Goal: Task Accomplishment & Management: Complete application form

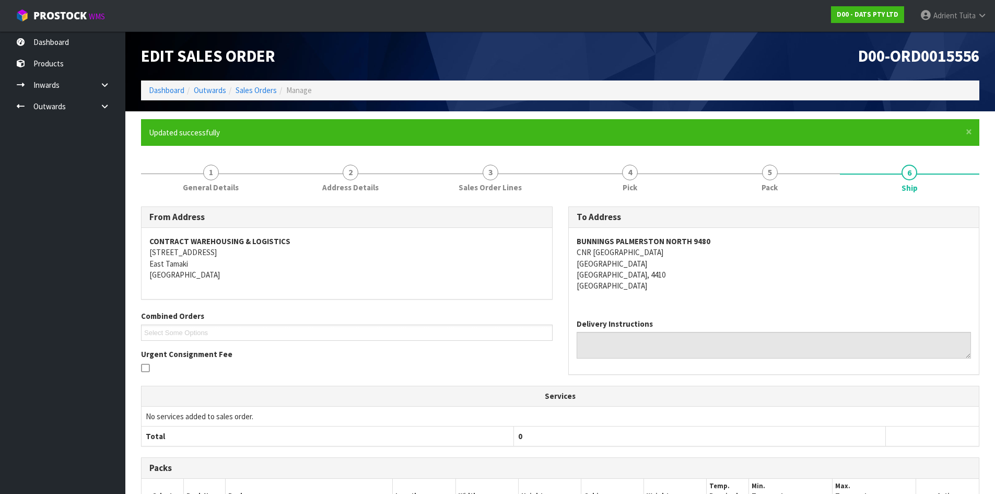
scroll to position [188, 0]
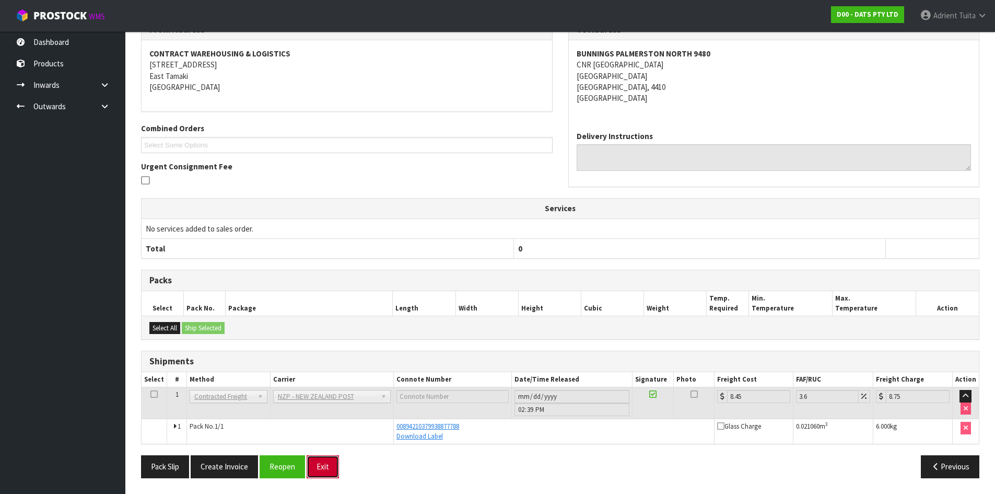
click at [313, 464] on button "Exit" at bounding box center [323, 466] width 32 height 22
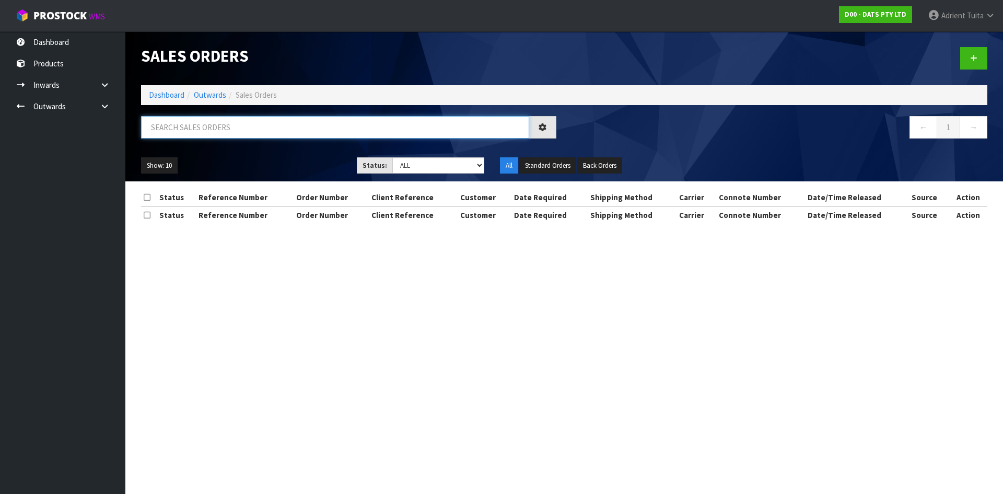
click at [229, 119] on input "text" at bounding box center [335, 127] width 388 height 22
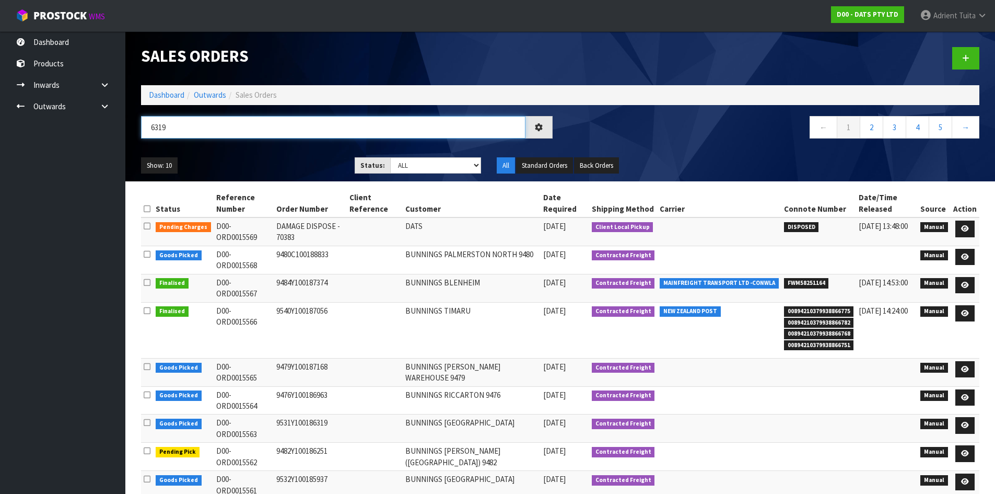
type input "6319"
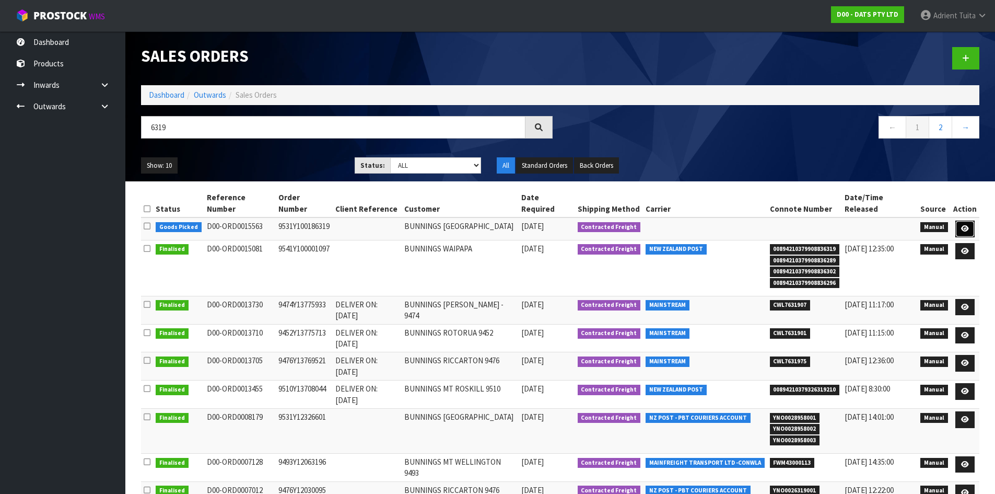
click at [968, 230] on icon at bounding box center [965, 228] width 8 height 7
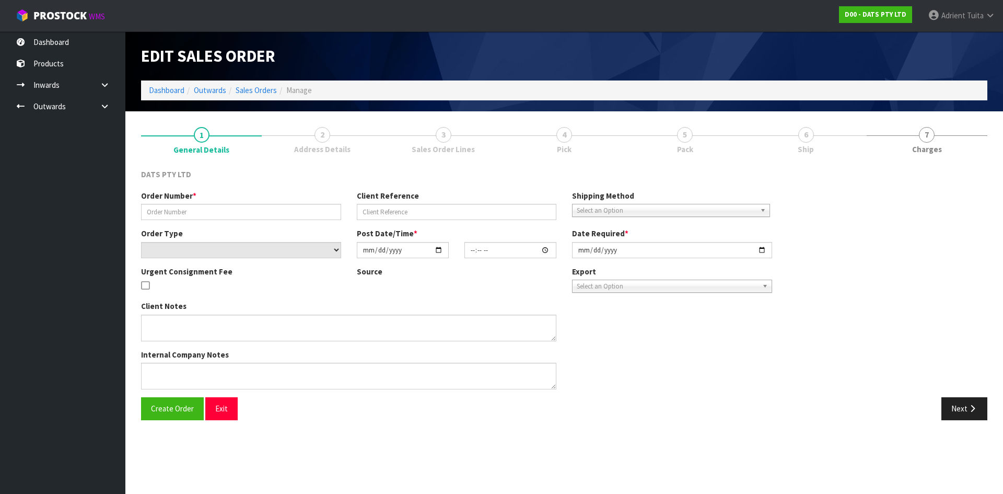
type input "9531Y100186319"
select select "number:0"
type input "2025-08-12"
type input "09:29:00.000"
type input "2025-08-12"
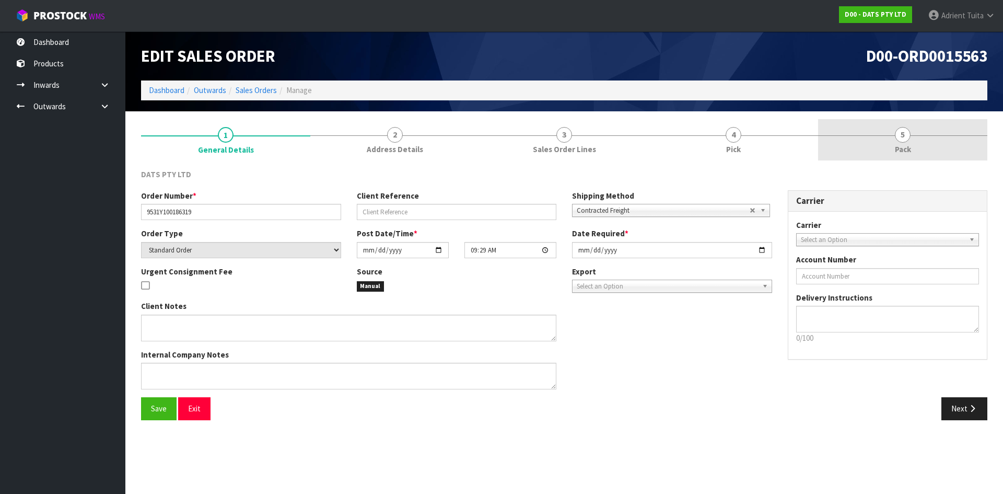
click at [912, 133] on link "5 Pack" at bounding box center [902, 139] width 169 height 41
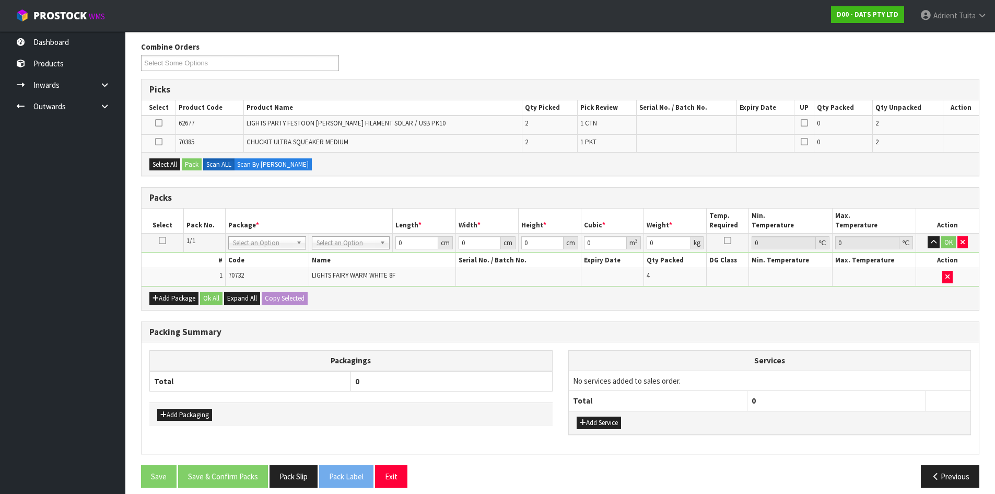
scroll to position [137, 0]
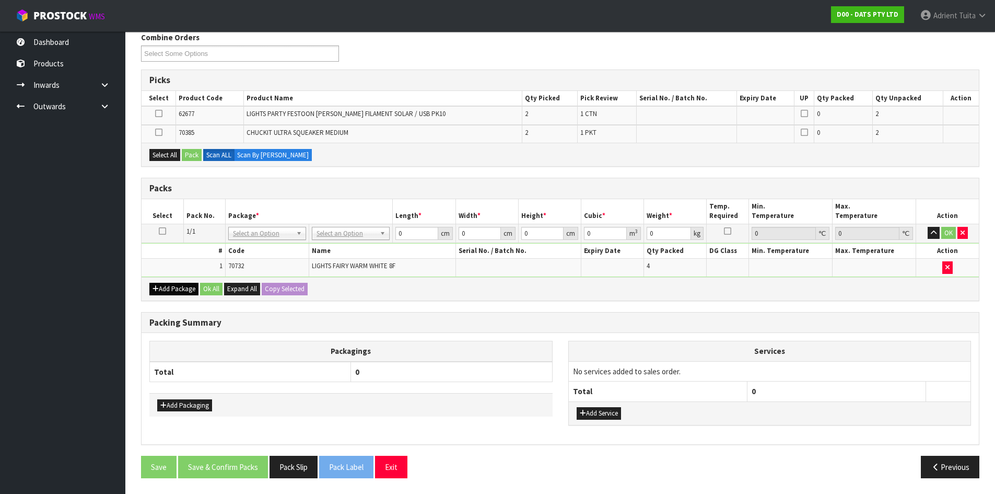
click at [170, 294] on div "Add Package Ok All Expand All Copy Selected" at bounding box center [560, 289] width 837 height 24
click at [169, 289] on button "Add Package" at bounding box center [173, 289] width 49 height 13
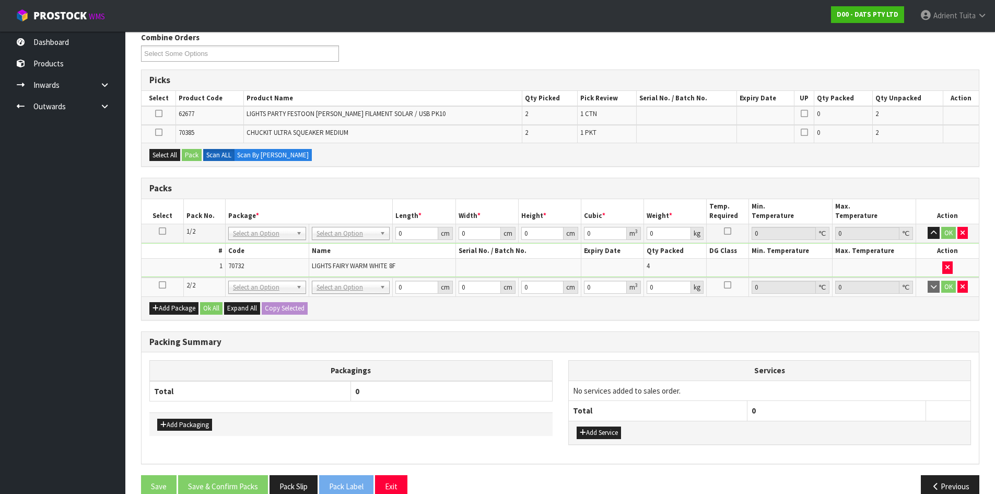
click at [166, 283] on td at bounding box center [163, 286] width 42 height 19
click at [164, 285] on icon at bounding box center [162, 285] width 7 height 1
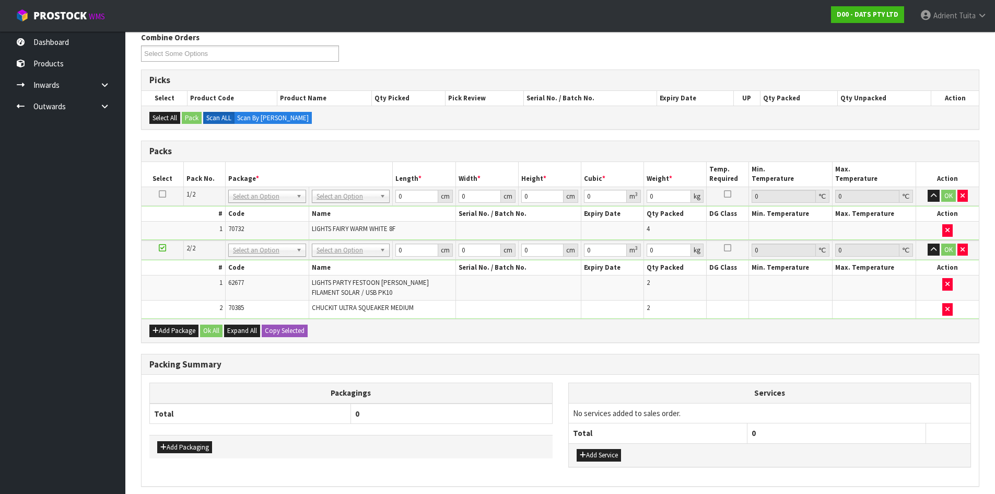
click at [163, 248] on icon at bounding box center [162, 248] width 7 height 1
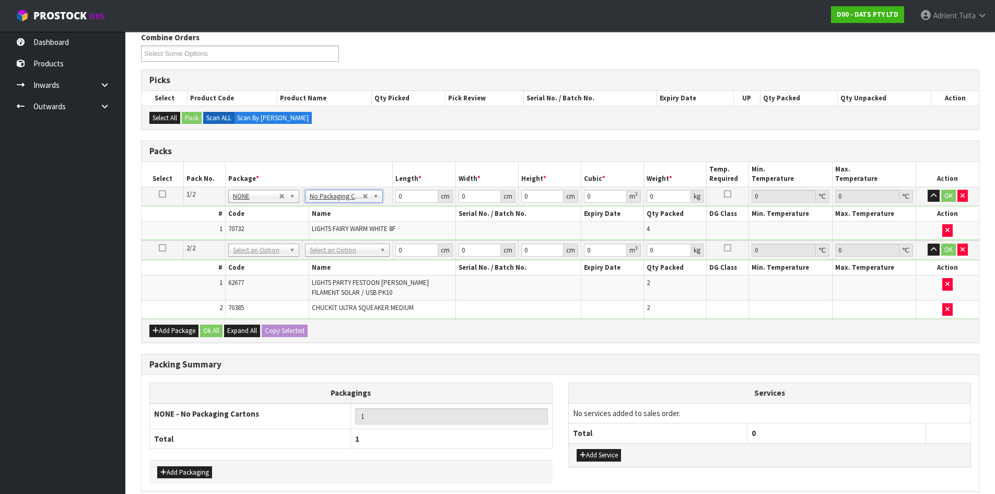
drag, startPoint x: 344, startPoint y: 246, endPoint x: 345, endPoint y: 255, distance: 8.9
click at [347, 266] on input "text" at bounding box center [347, 264] width 79 height 13
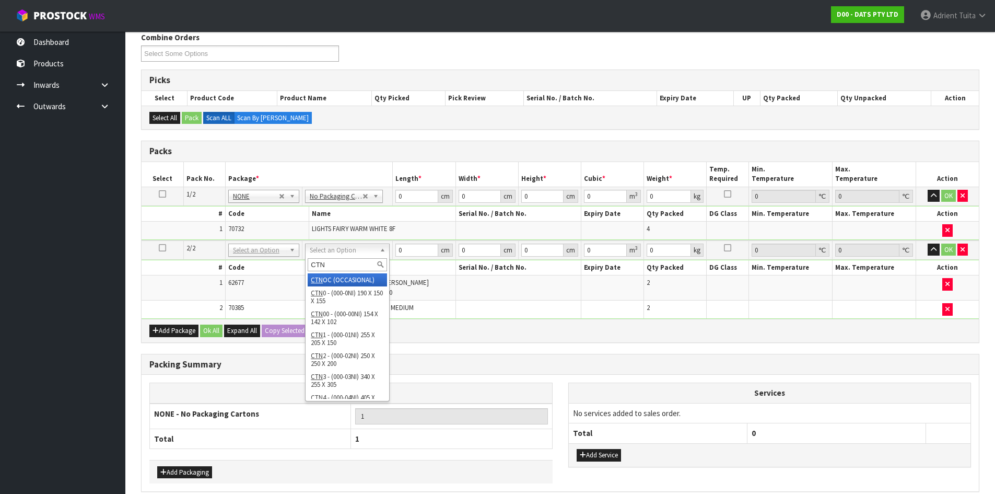
type input "CTN6"
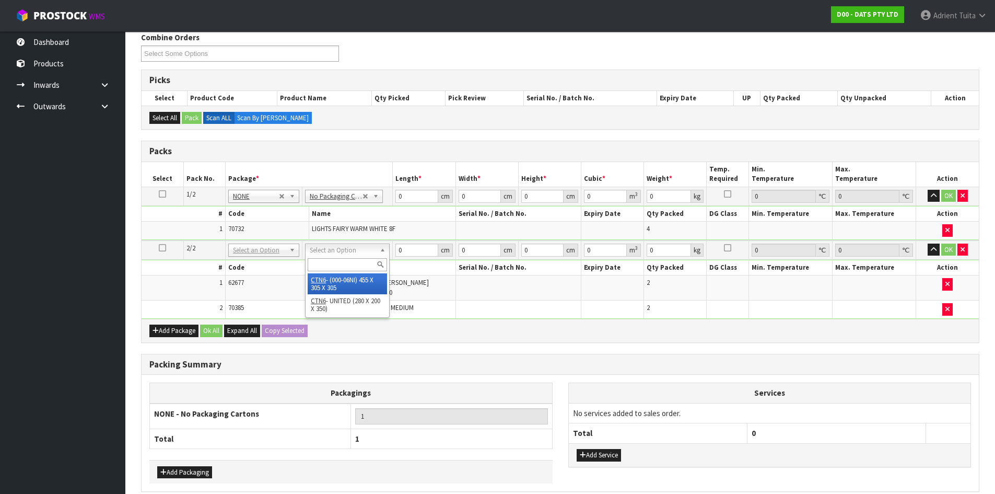
type input "45.5"
type input "30.5"
type input "0.042326"
type input "3.88"
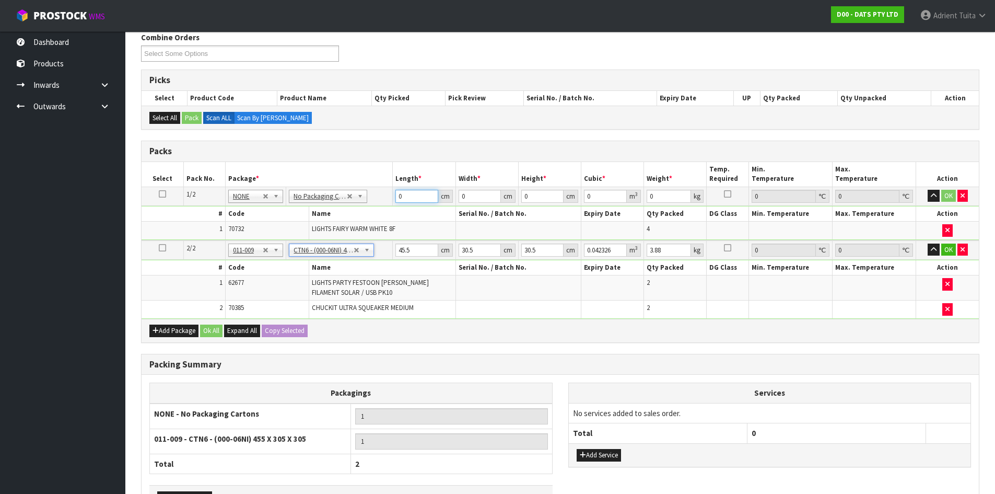
click at [419, 191] on input "0" at bounding box center [416, 196] width 42 height 13
type input "44"
type input "26"
type input "2"
type input "0.002288"
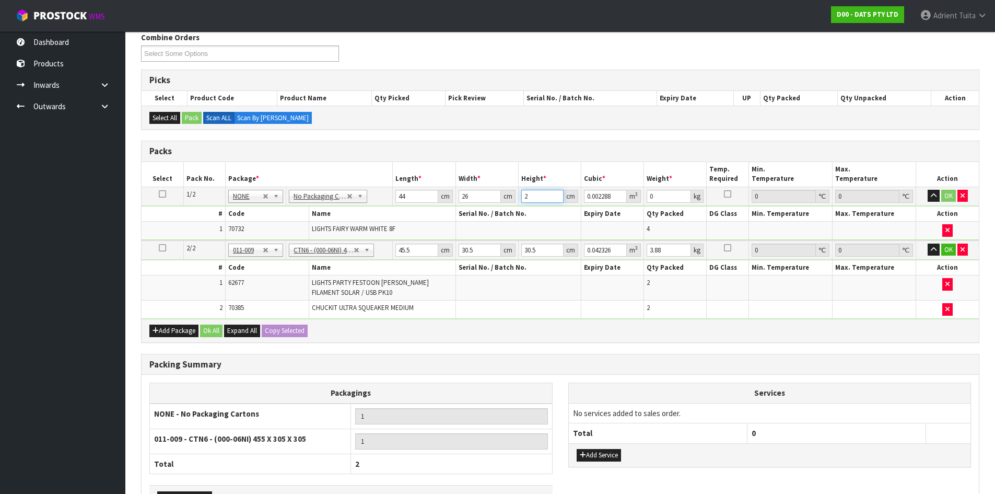
type input "26"
type input "0.029744"
type input "26"
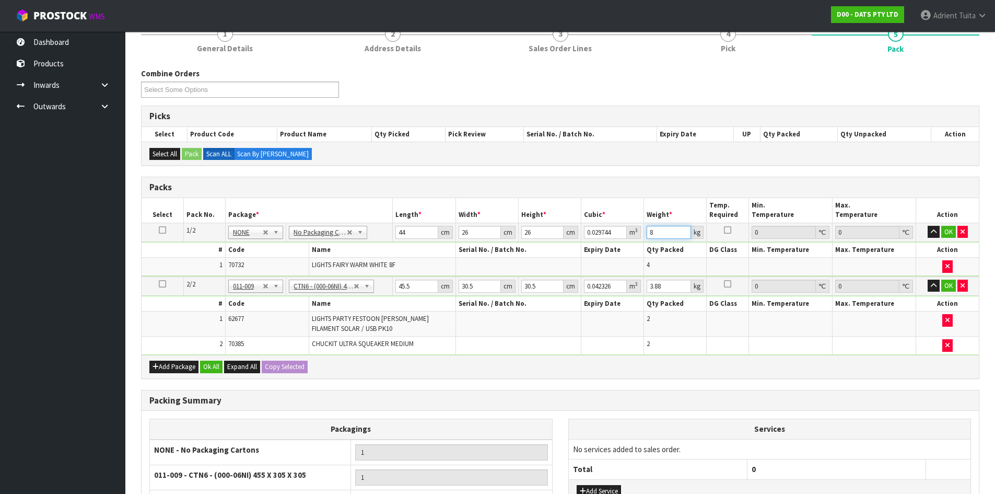
scroll to position [85, 0]
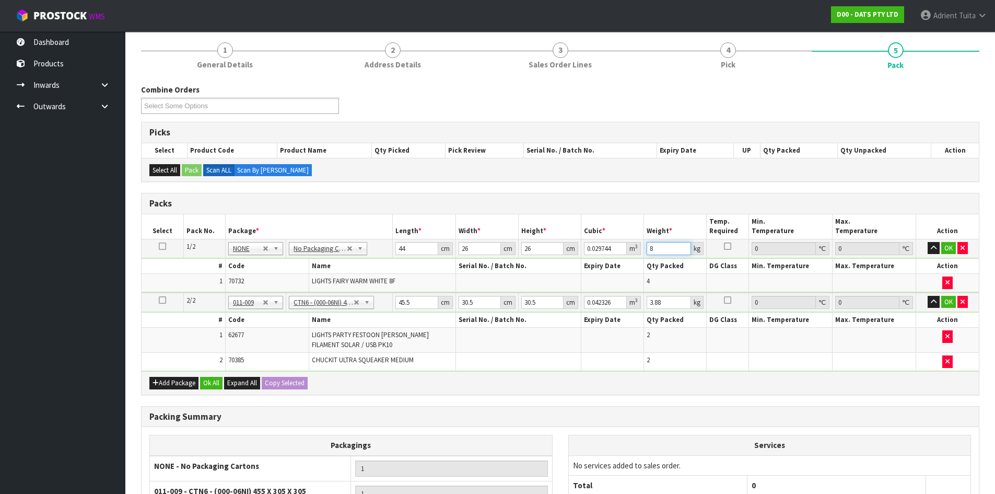
type input "8"
click at [405, 303] on input "45.5" at bounding box center [416, 302] width 42 height 13
type input "4"
type input "0.003721"
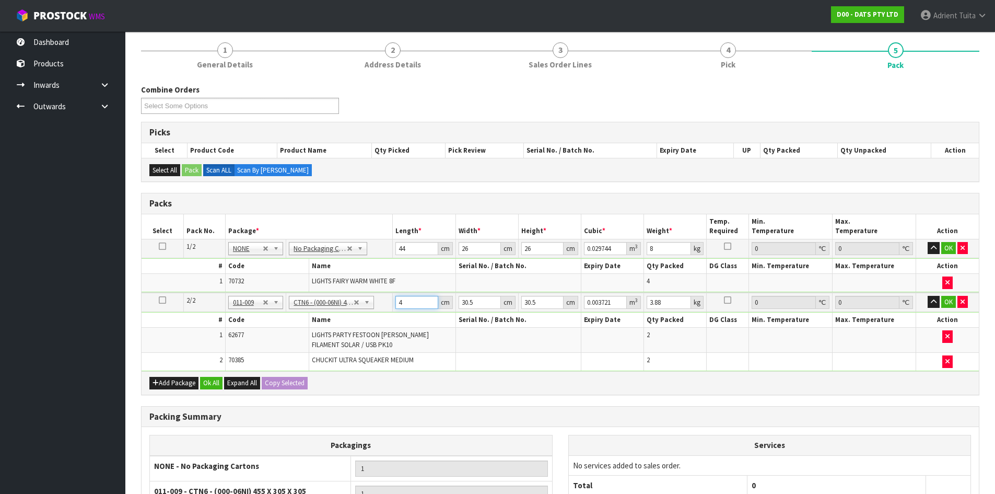
type input "47"
type input "0.043722"
type input "47"
type input "3"
type input "0.0043"
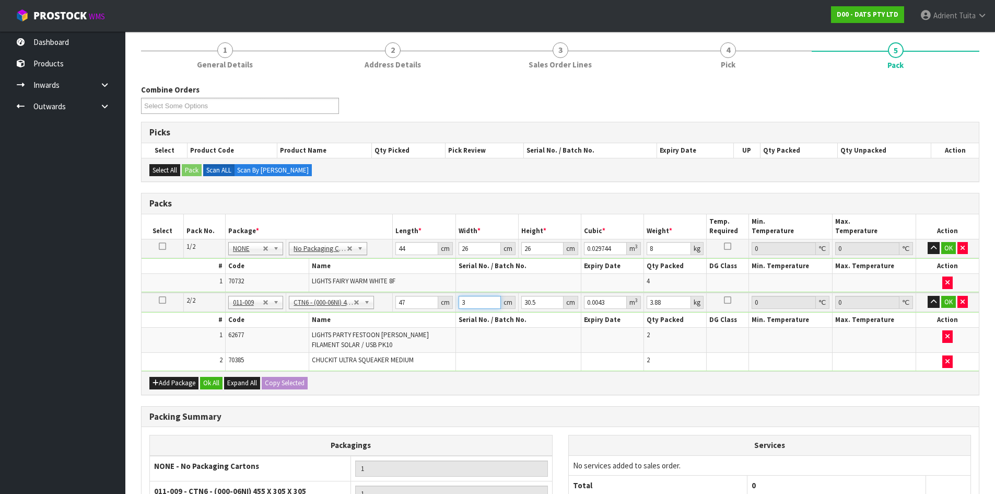
type input "32"
type input "0.045872"
type input "32"
type input "3"
type input "0.004512"
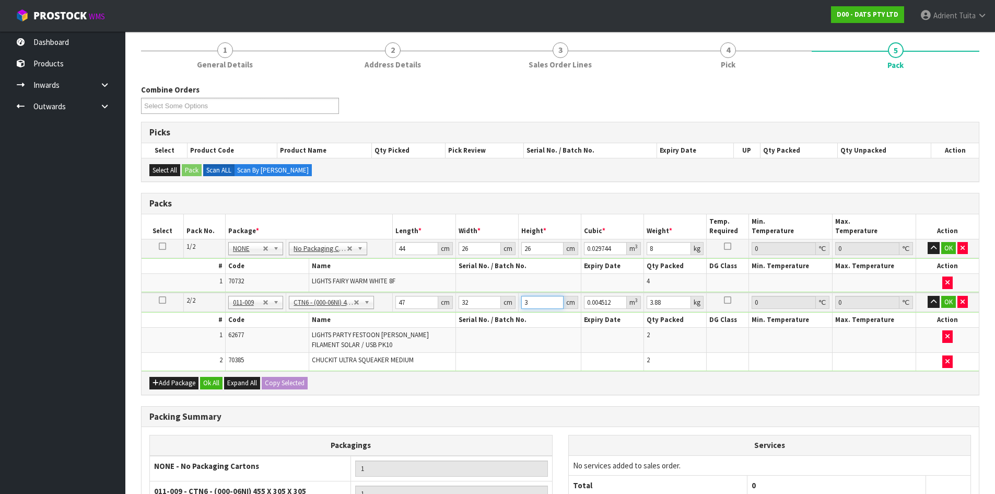
type input "33"
type input "0.049632"
type input "33"
type input "5"
click at [943, 250] on button "OK" at bounding box center [948, 248] width 15 height 13
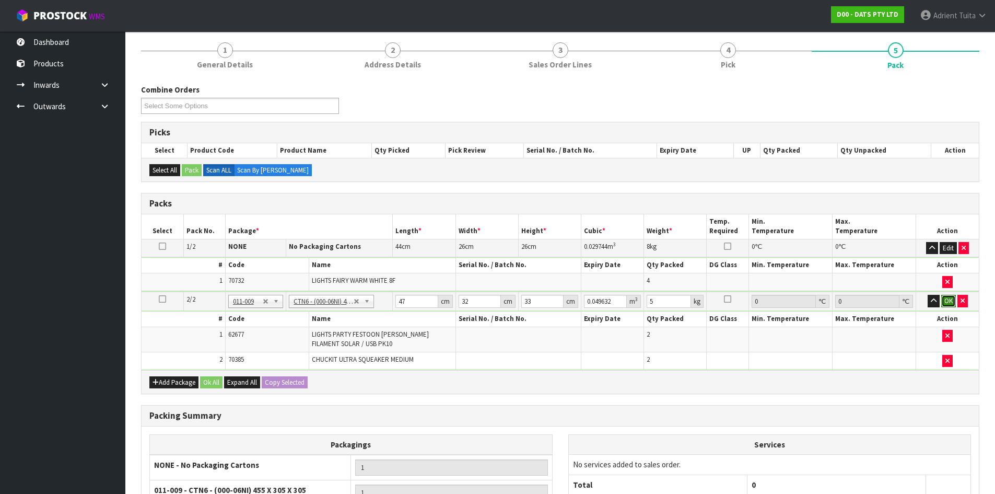
click at [950, 300] on button "OK" at bounding box center [948, 301] width 15 height 13
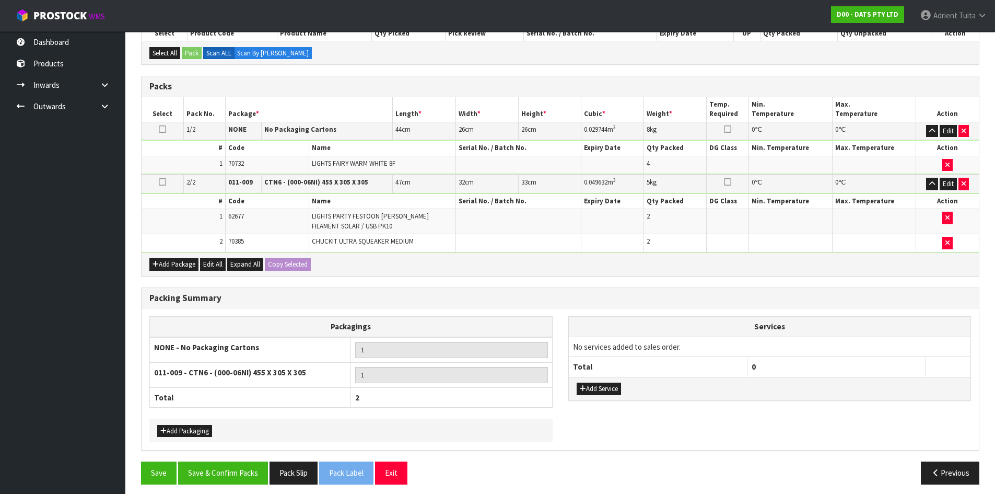
scroll to position [208, 0]
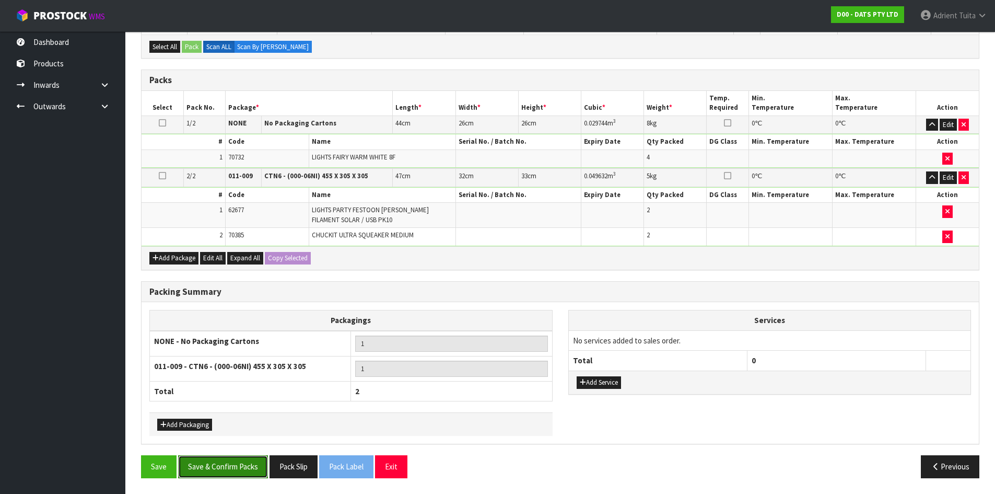
drag, startPoint x: 237, startPoint y: 463, endPoint x: 223, endPoint y: 467, distance: 14.6
click at [235, 463] on button "Save & Confirm Packs" at bounding box center [223, 466] width 90 height 22
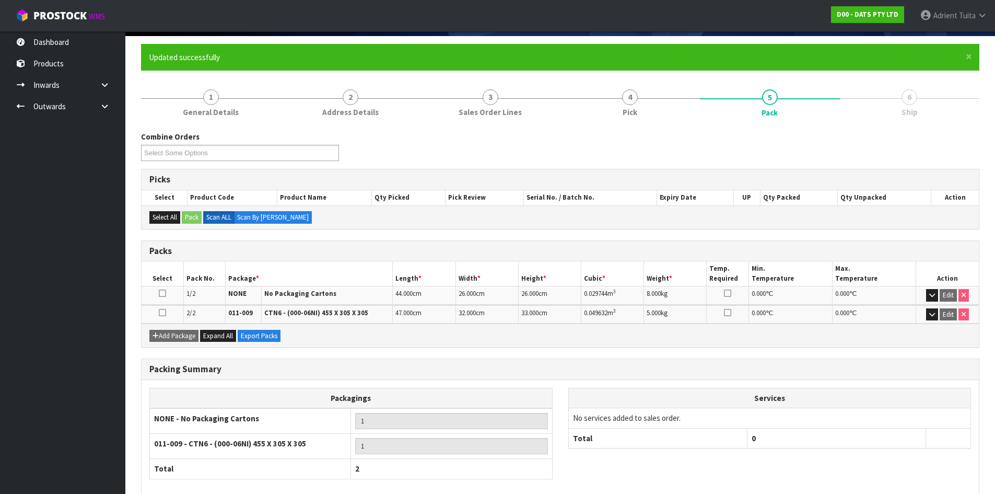
scroll to position [129, 0]
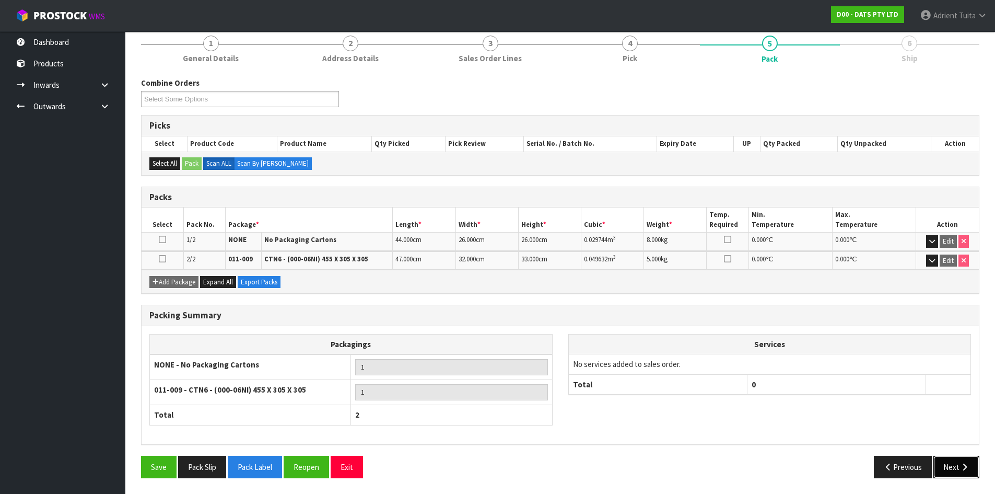
click at [958, 464] on button "Next" at bounding box center [957, 467] width 46 height 22
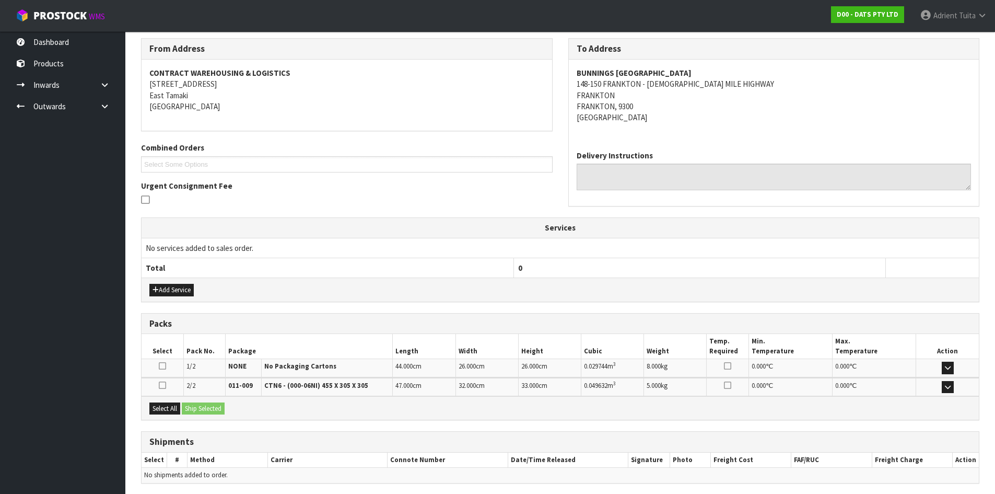
scroll to position [207, 0]
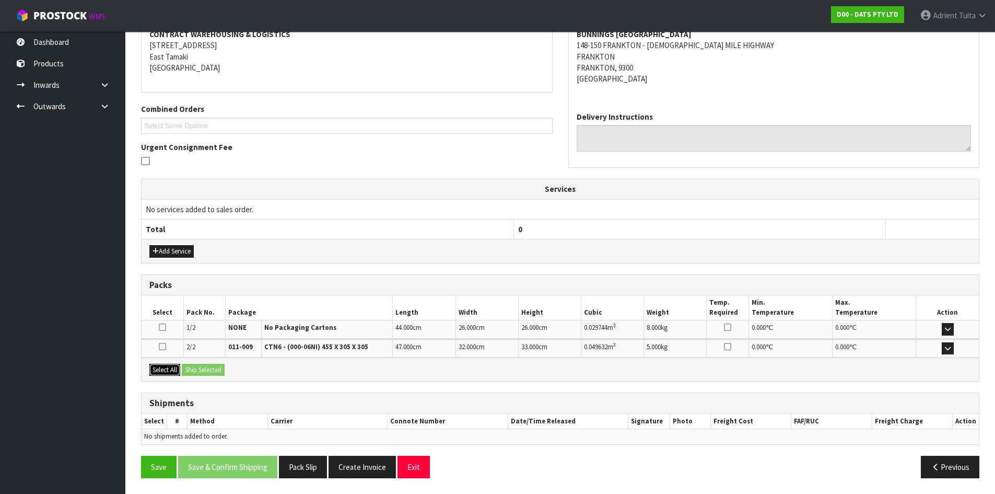
click at [171, 368] on button "Select All" at bounding box center [164, 370] width 31 height 13
click at [190, 370] on button "Ship Selected" at bounding box center [203, 370] width 43 height 13
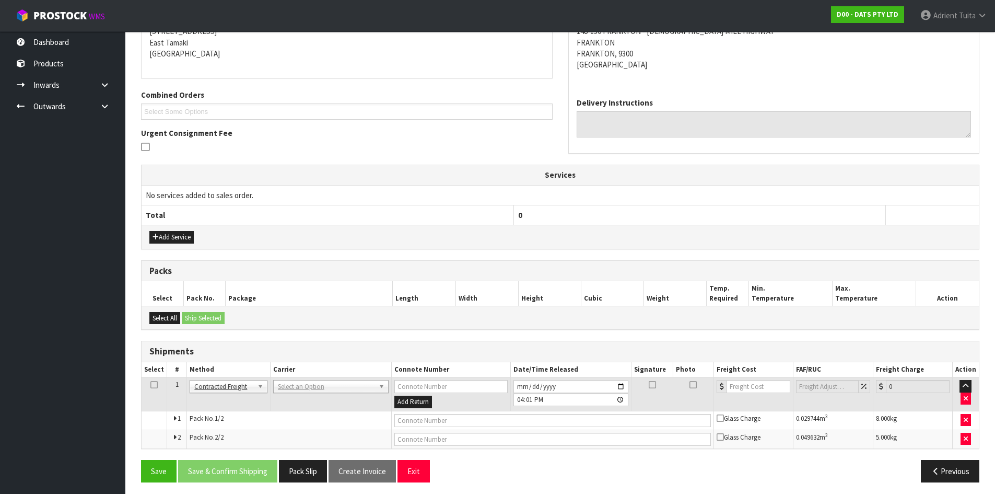
scroll to position [225, 0]
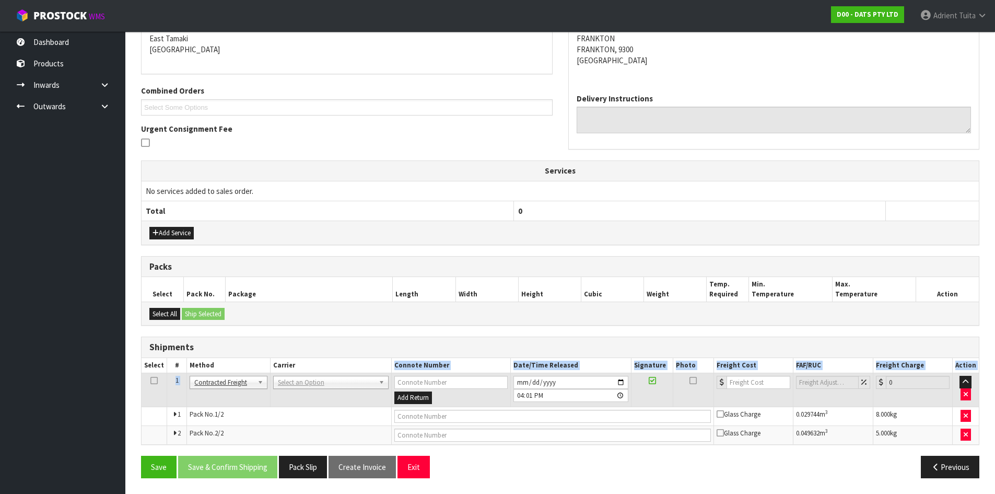
drag, startPoint x: 301, startPoint y: 372, endPoint x: 303, endPoint y: 378, distance: 6.5
click at [303, 375] on table "Select # Method Carrier Connote Number Date/Time Released Signature Photo Freig…" at bounding box center [560, 401] width 837 height 86
click at [305, 394] on td "ANGEL - ANGEL TRANSPORT CONROY - CONROY REMOVALS DEAEXPAKL - DEADLINE EXPRESS C…" at bounding box center [330, 390] width 121 height 34
drag, startPoint x: 310, startPoint y: 386, endPoint x: 310, endPoint y: 392, distance: 5.8
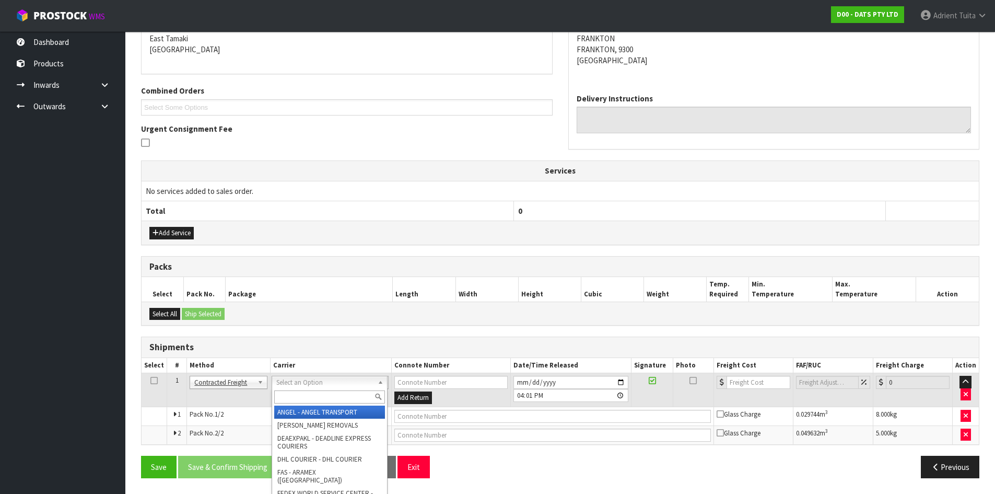
click at [310, 392] on input "text" at bounding box center [329, 396] width 111 height 13
type input "NZP"
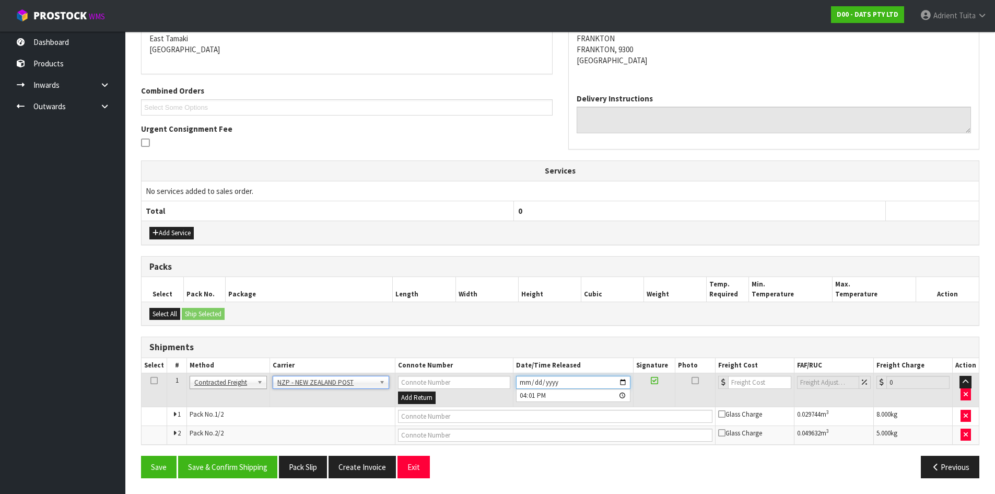
click at [617, 383] on input "2025-08-13" at bounding box center [573, 382] width 114 height 13
click at [622, 383] on input "2025-08-13" at bounding box center [573, 382] width 114 height 13
type input "2025-08-14"
click at [262, 470] on button "Save & Confirm Shipping" at bounding box center [227, 467] width 99 height 22
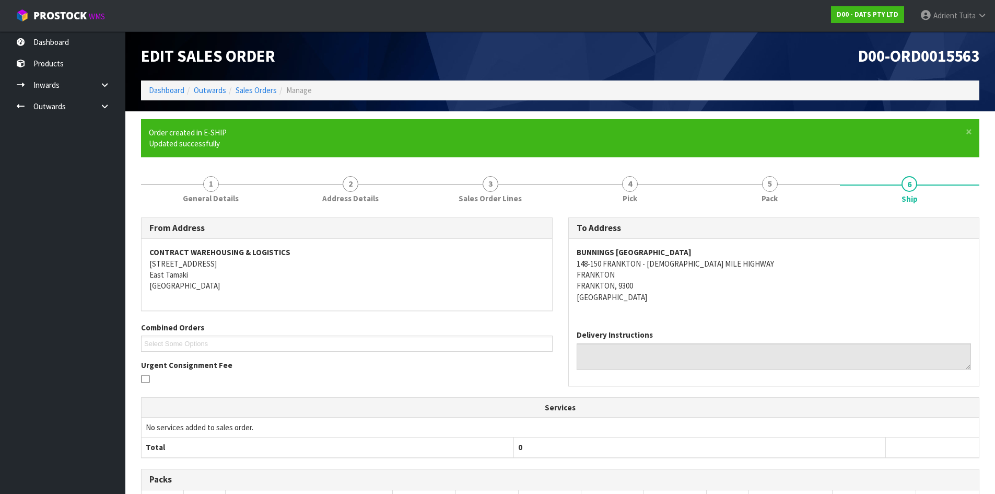
scroll to position [209, 0]
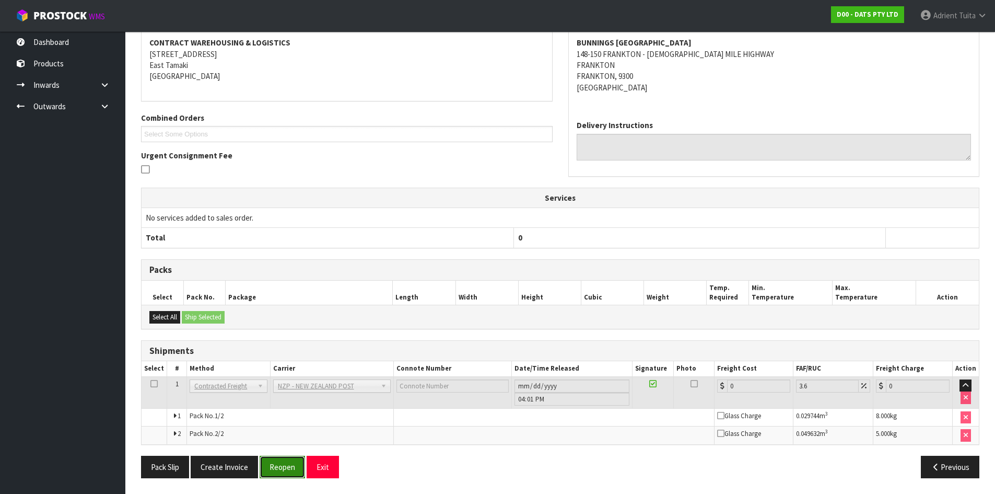
drag, startPoint x: 268, startPoint y: 468, endPoint x: 292, endPoint y: 470, distance: 23.6
click at [269, 469] on button "Reopen" at bounding box center [282, 467] width 45 height 22
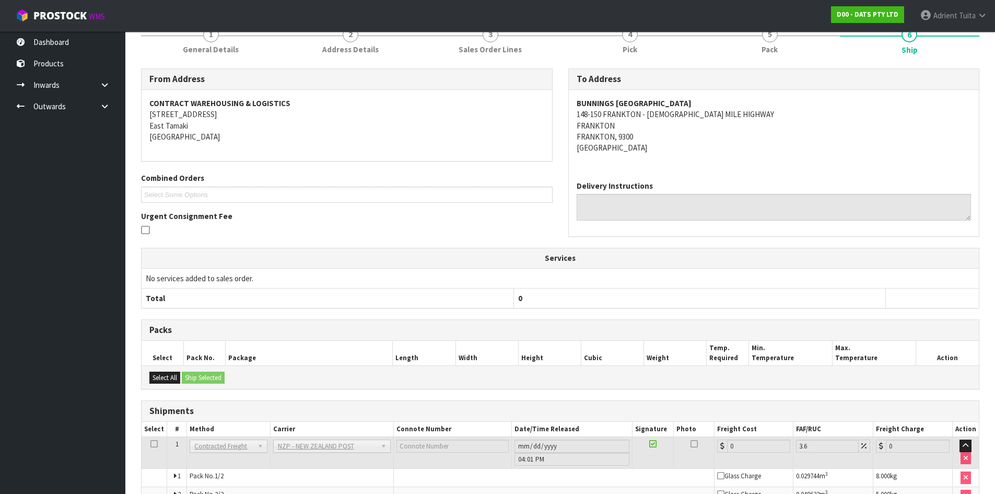
scroll to position [199, 0]
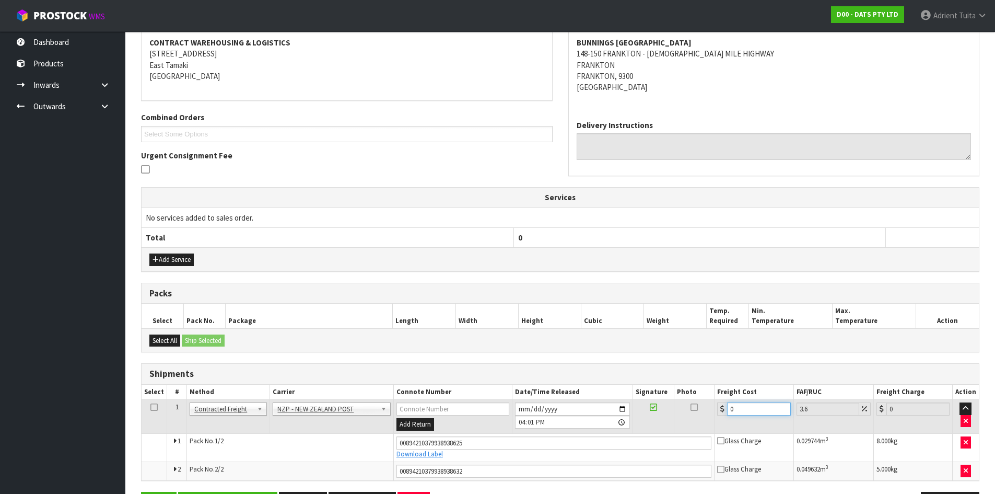
click at [753, 415] on input "0" at bounding box center [758, 408] width 63 height 13
type input "2"
type input "2.07"
type input "23"
type input "23.83"
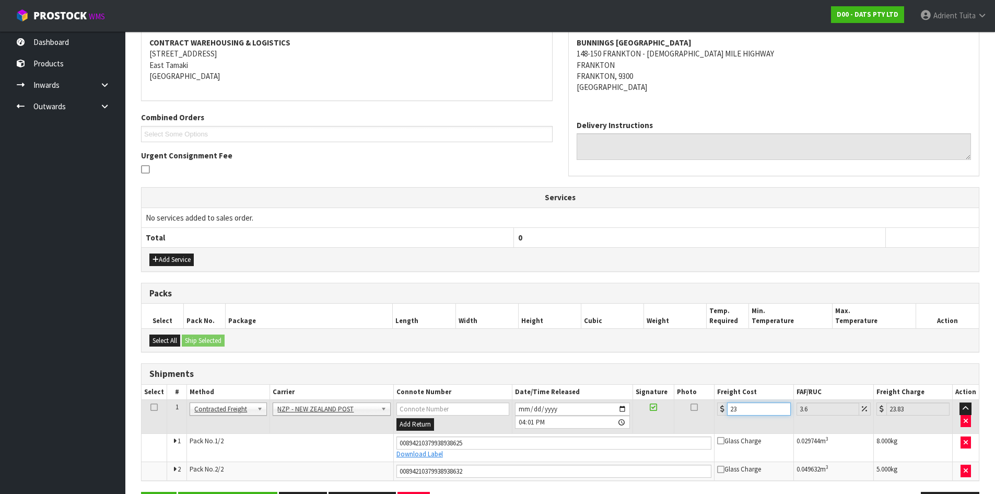
type input "23.2"
type input "24.04"
type input "23.22"
type input "24.06"
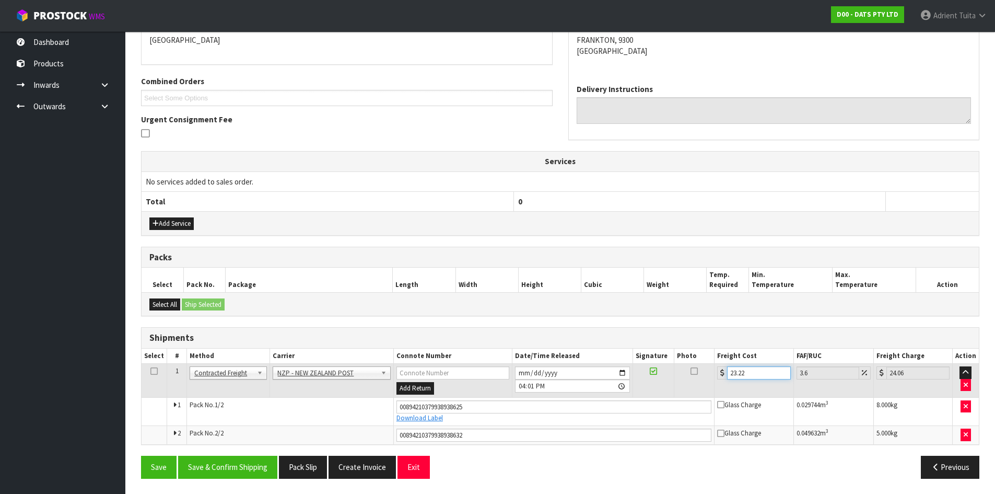
scroll to position [235, 0]
type input "23.22"
click at [235, 458] on button "Save & Confirm Shipping" at bounding box center [227, 466] width 99 height 22
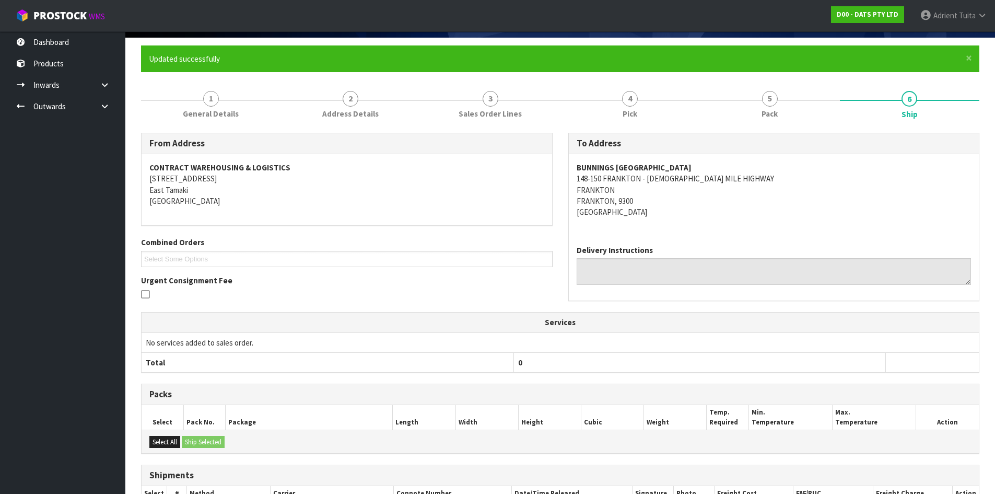
scroll to position [205, 0]
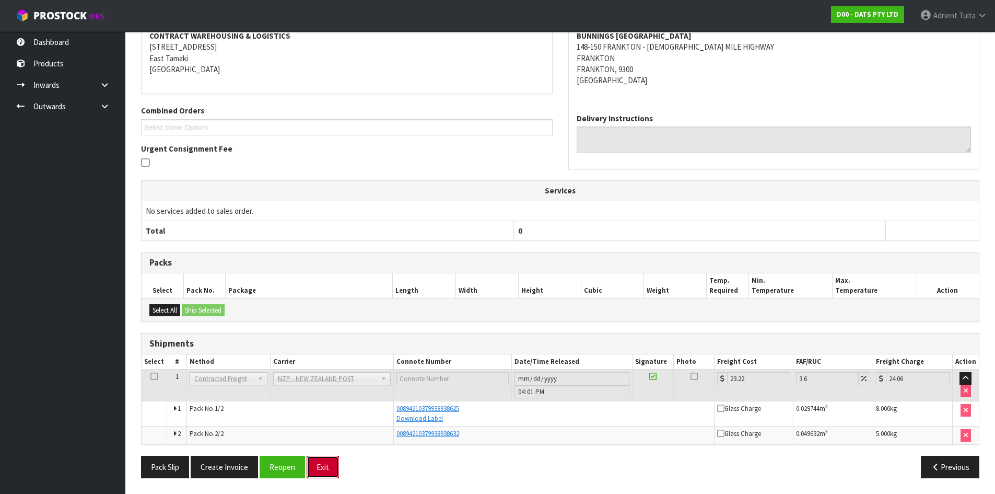
click at [316, 461] on button "Exit" at bounding box center [323, 467] width 32 height 22
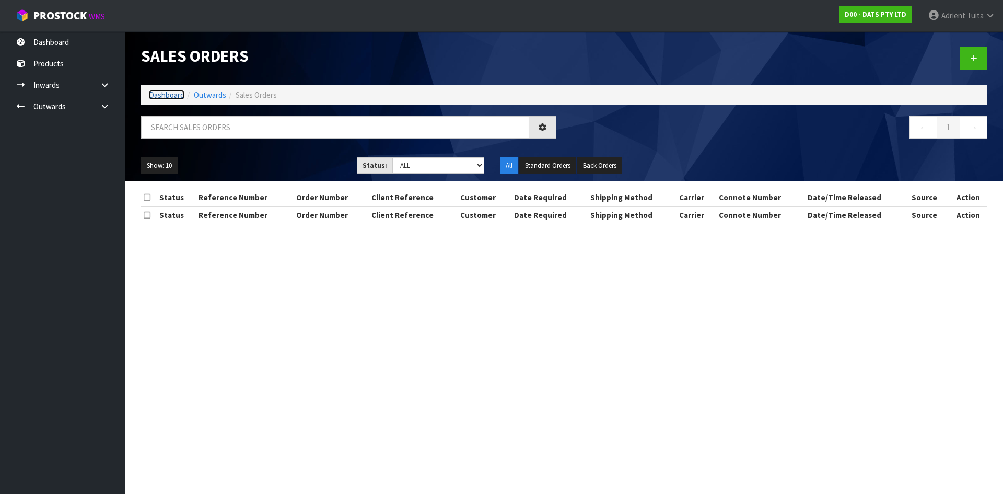
click at [178, 96] on link "Dashboard" at bounding box center [167, 95] width 36 height 10
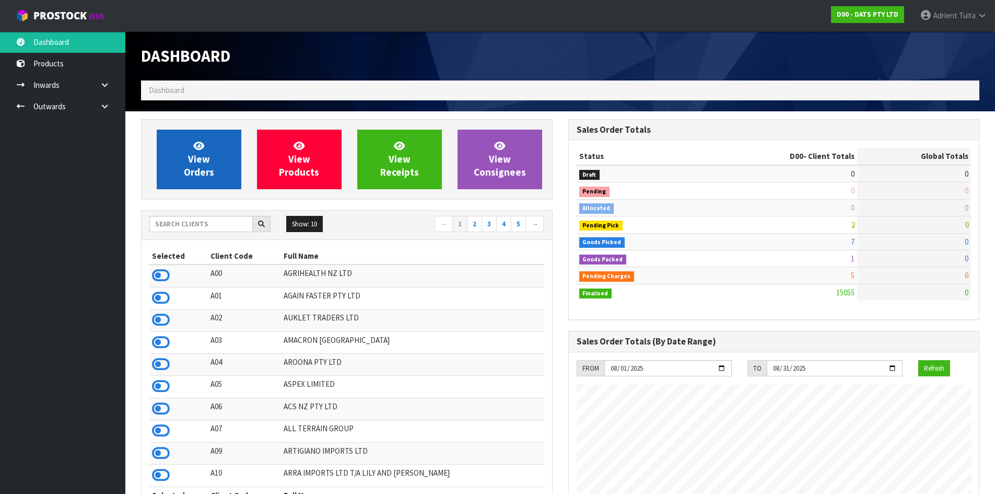
scroll to position [791, 427]
click at [178, 162] on link "View Orders" at bounding box center [199, 160] width 85 height 60
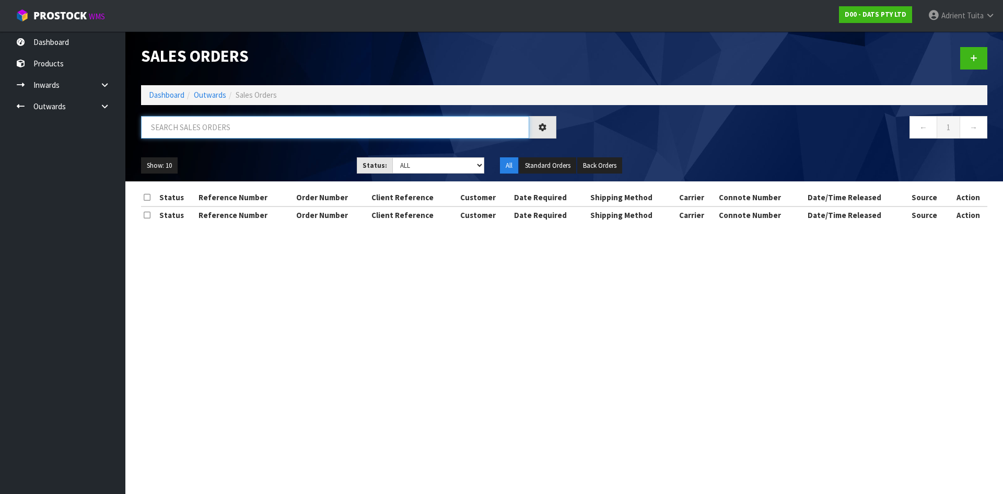
drag, startPoint x: 192, startPoint y: 131, endPoint x: 203, endPoint y: 127, distance: 11.1
click at [192, 131] on input "text" at bounding box center [335, 127] width 388 height 22
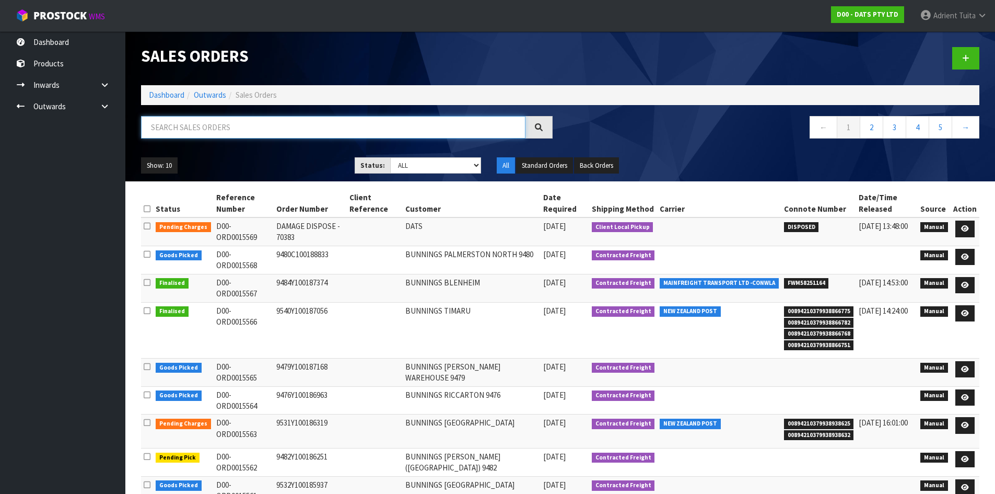
click at [272, 137] on input "text" at bounding box center [333, 127] width 384 height 22
type input "5888"
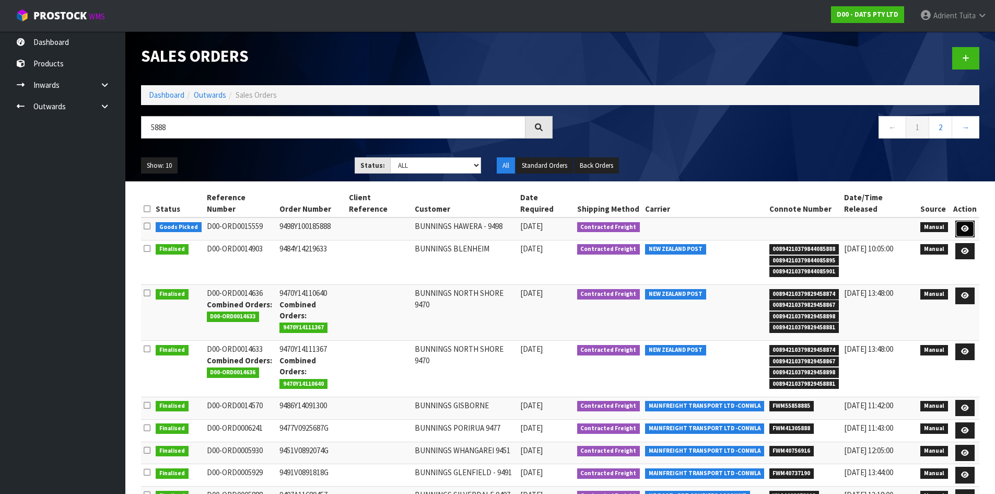
click at [968, 225] on icon at bounding box center [965, 228] width 8 height 7
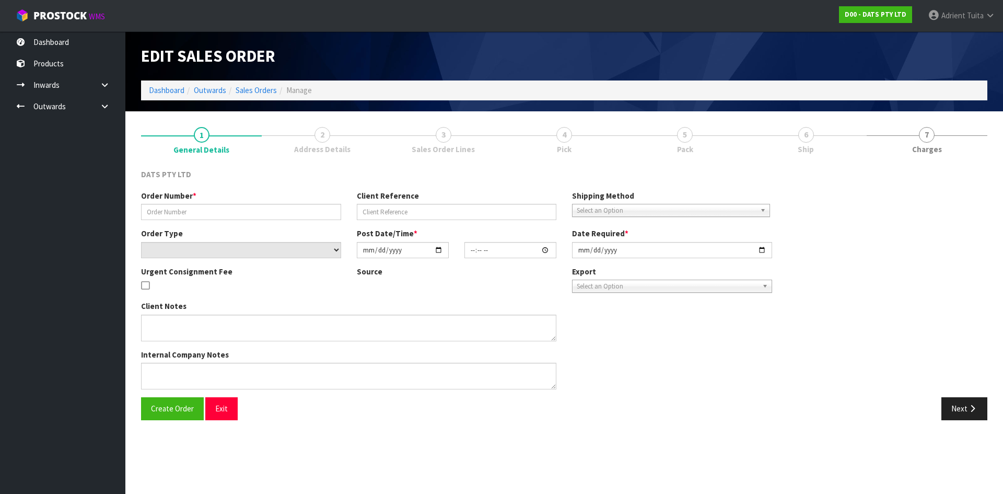
type input "9498Y100185888"
select select "number:0"
type input "2025-08-12"
type input "09:23:00.000"
type input "2025-08-12"
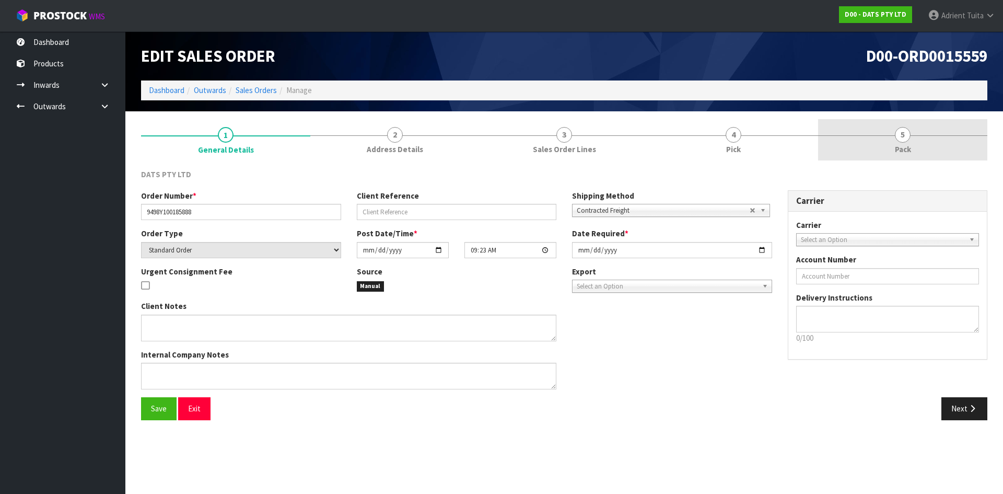
drag, startPoint x: 973, startPoint y: 141, endPoint x: 745, endPoint y: 139, distance: 227.3
click at [972, 139] on link "5 Pack" at bounding box center [902, 139] width 169 height 41
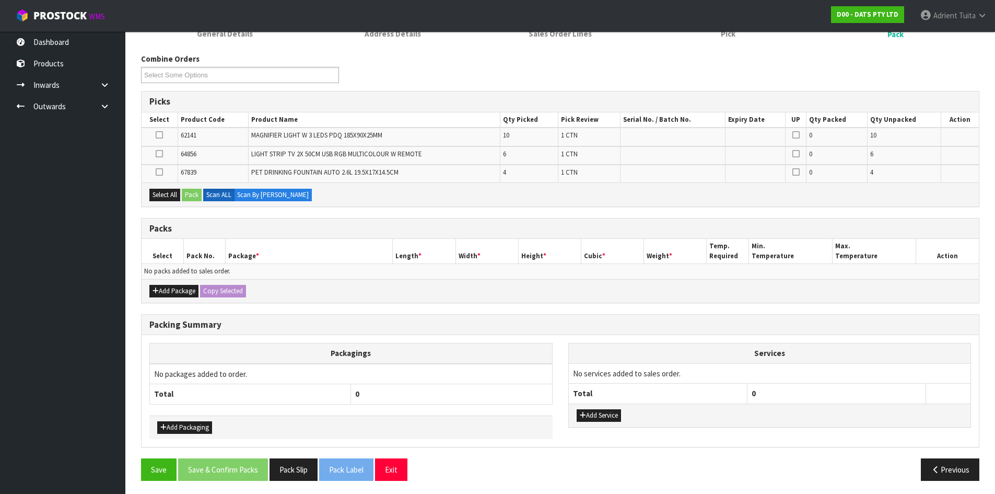
scroll to position [118, 0]
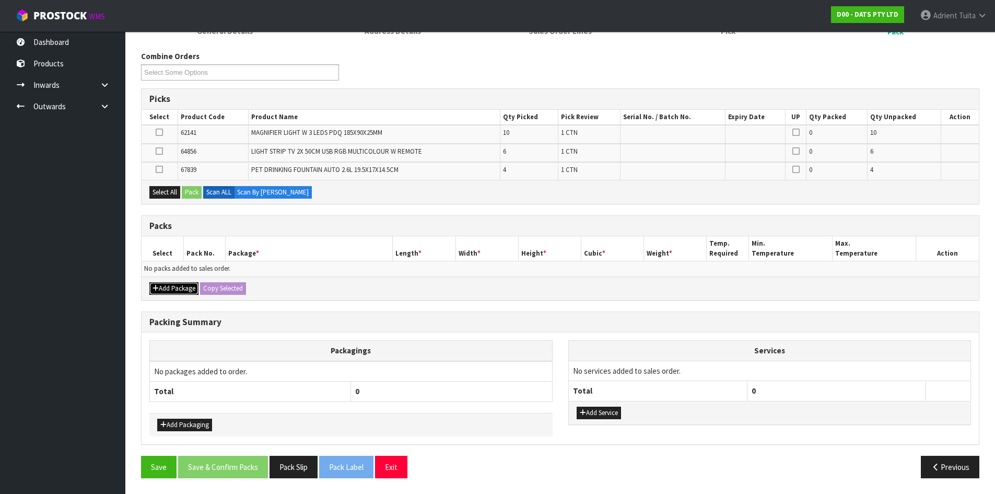
drag, startPoint x: 156, startPoint y: 285, endPoint x: 160, endPoint y: 281, distance: 6.0
click at [156, 286] on icon "button" at bounding box center [156, 288] width 6 height 7
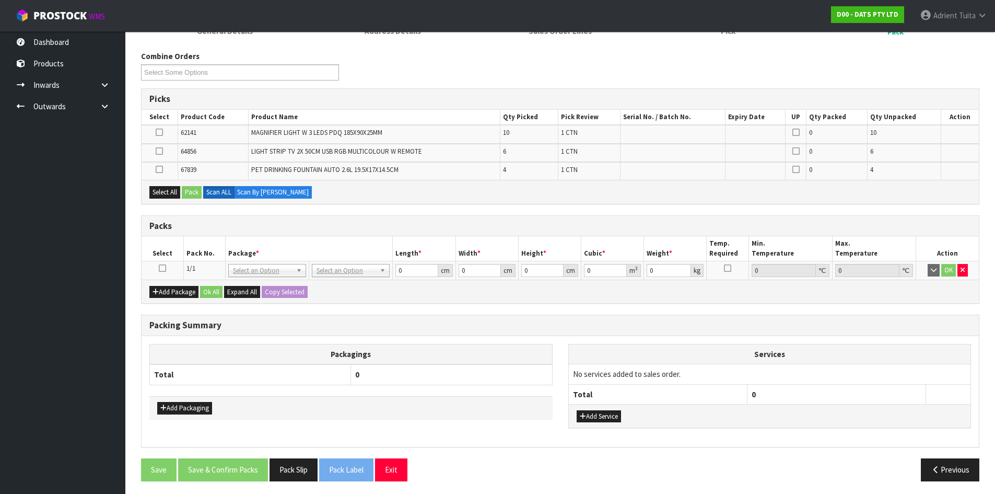
click at [166, 269] on icon at bounding box center [162, 268] width 7 height 1
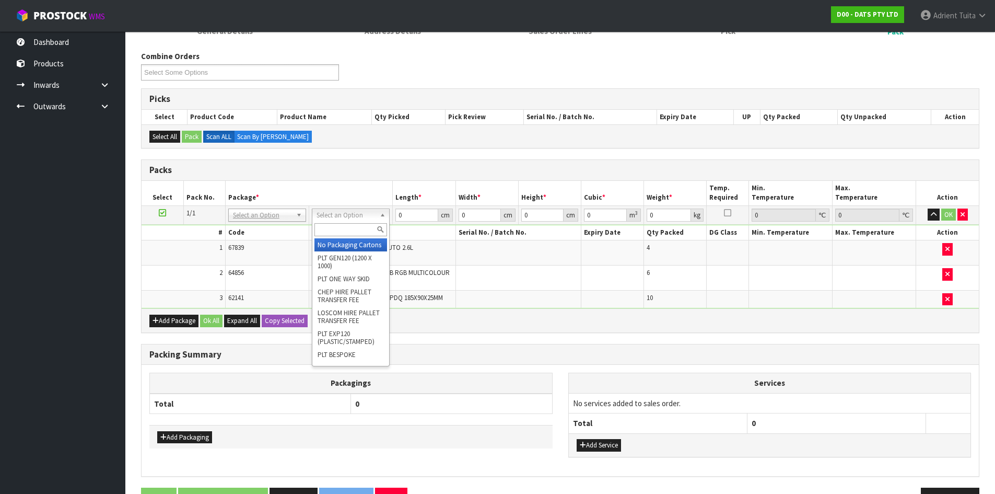
drag, startPoint x: 341, startPoint y: 229, endPoint x: 335, endPoint y: 216, distance: 14.3
click at [341, 222] on div at bounding box center [350, 229] width 77 height 17
type input "CTN7"
drag, startPoint x: 333, startPoint y: 248, endPoint x: 338, endPoint y: 242, distance: 8.2
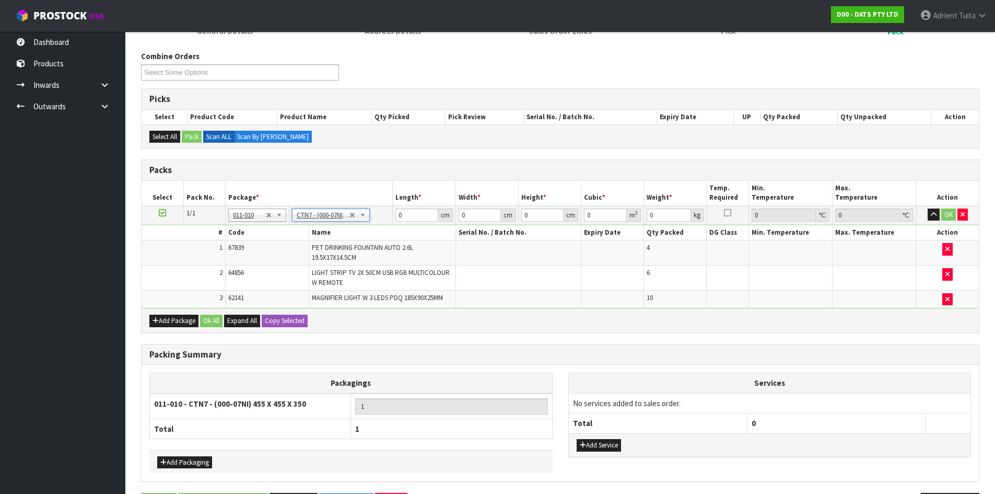
type input "45.5"
type input "35"
type input "0.072459"
type input "7.34"
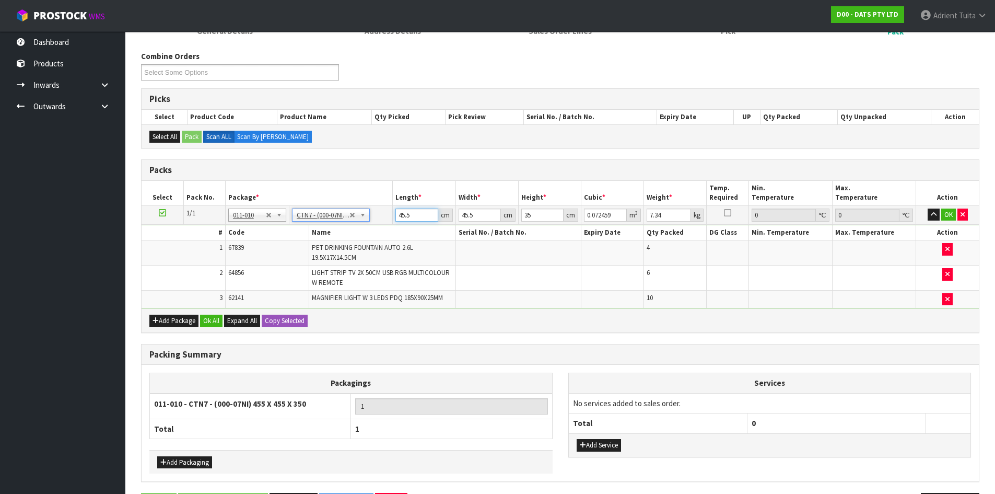
click at [398, 212] on input "45.5" at bounding box center [416, 214] width 42 height 13
click at [398, 213] on input "45.5" at bounding box center [416, 214] width 42 height 13
type input "4"
type input "0.00637"
type input "48"
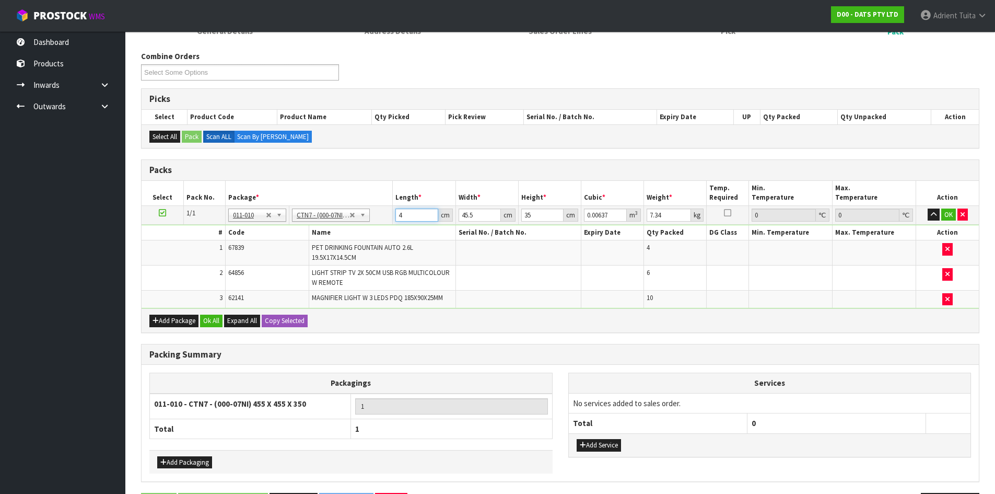
type input "0.07644"
type input "48"
type input "4"
type input "0.00672"
type input "48"
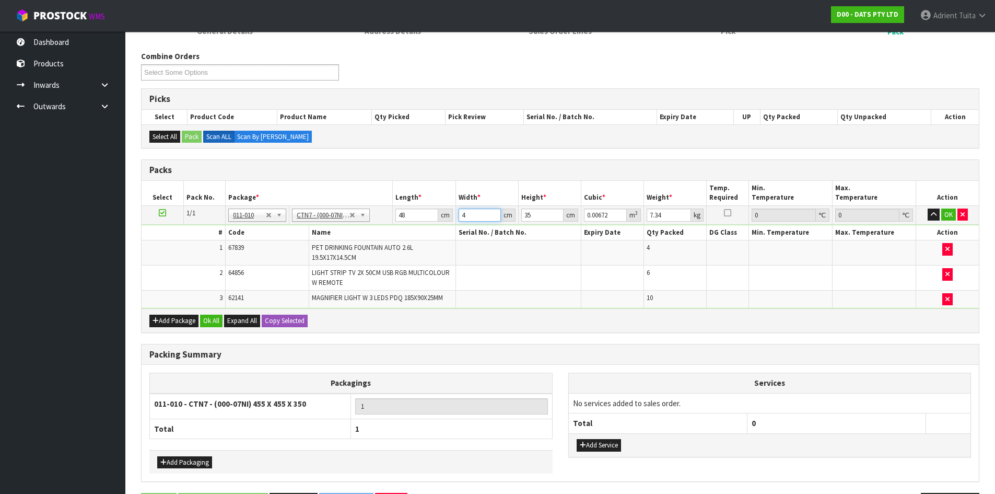
type input "0.08064"
type input "48"
type input "4"
type input "0.009216"
type input "44"
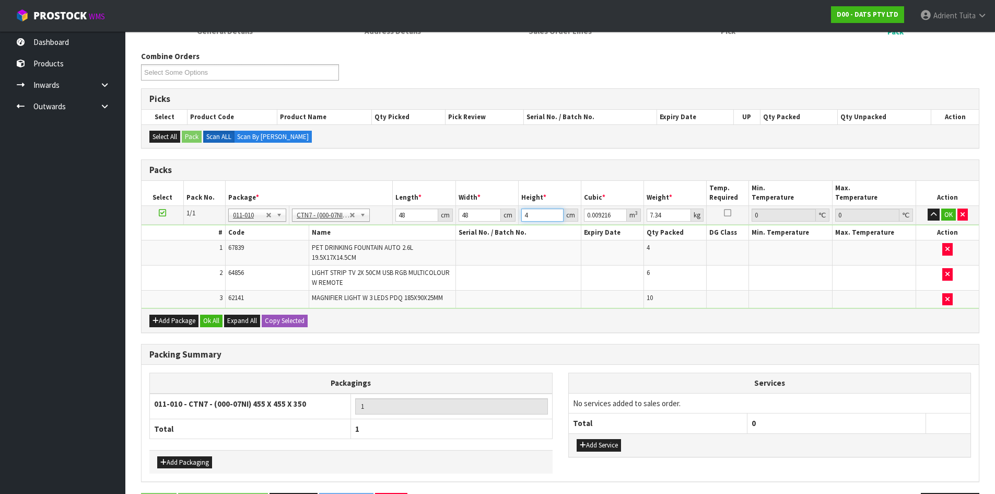
type input "0.101376"
type input "44"
type input "8"
click at [949, 215] on button "OK" at bounding box center [948, 214] width 15 height 13
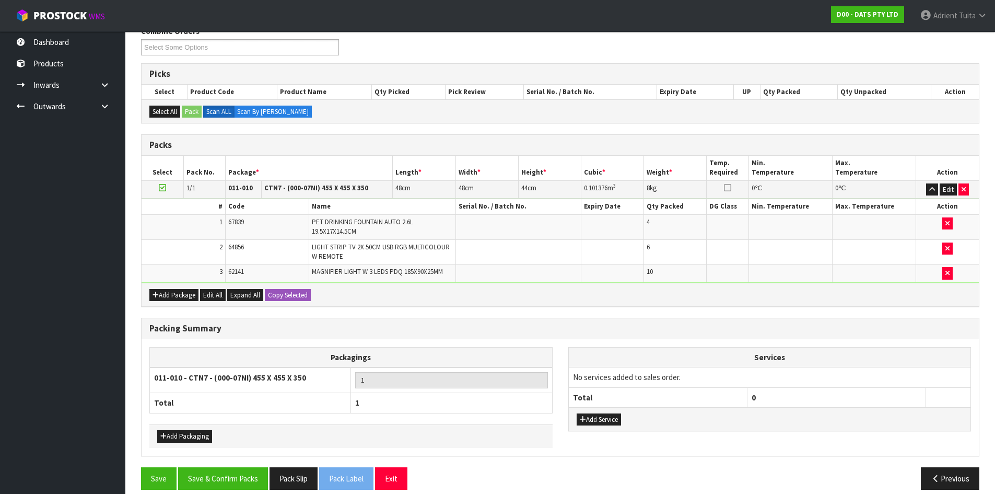
scroll to position [155, 0]
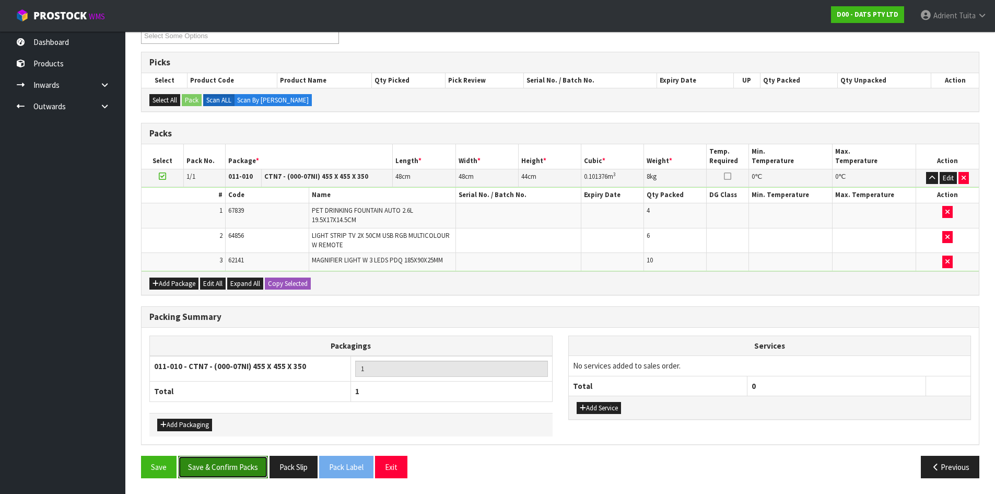
click at [260, 472] on button "Save & Confirm Packs" at bounding box center [223, 467] width 90 height 22
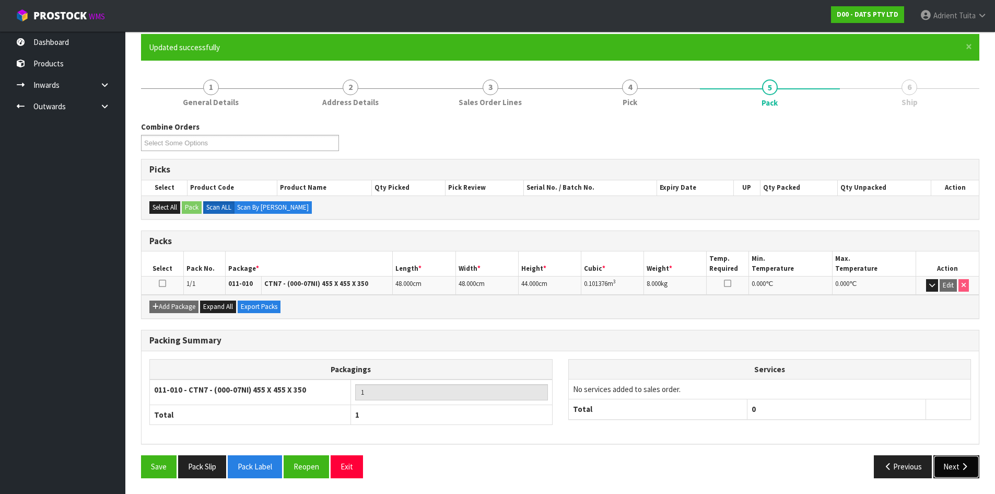
click at [955, 469] on button "Next" at bounding box center [957, 466] width 46 height 22
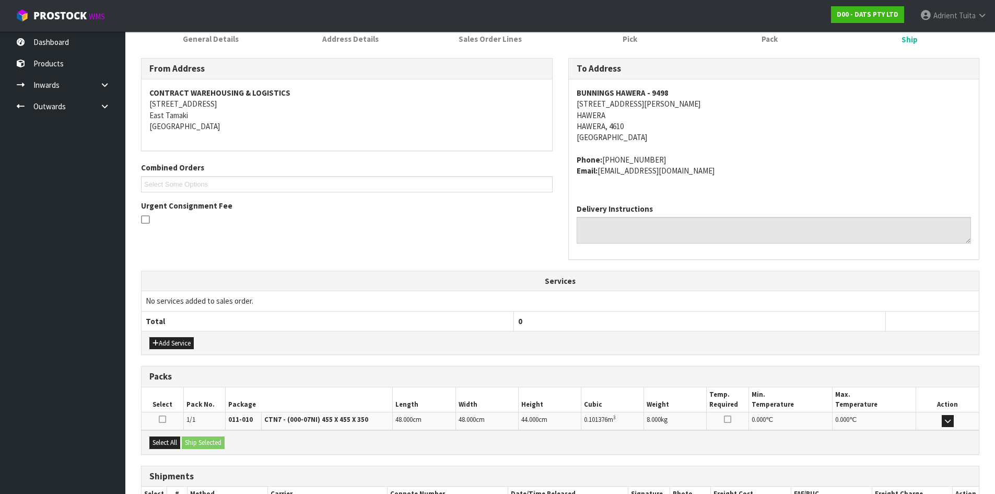
scroll to position [222, 0]
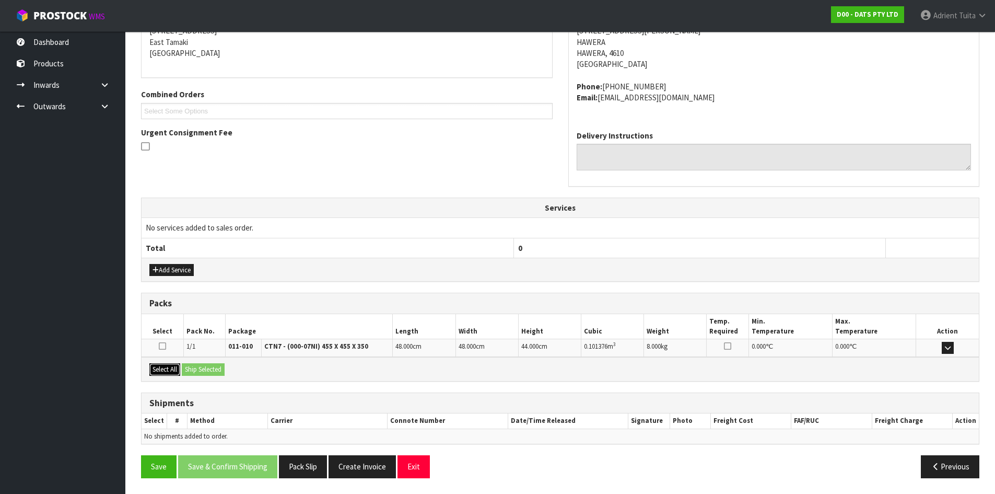
click at [180, 371] on button "Select All" at bounding box center [164, 369] width 31 height 13
click at [207, 366] on button "Ship Selected" at bounding box center [203, 369] width 43 height 13
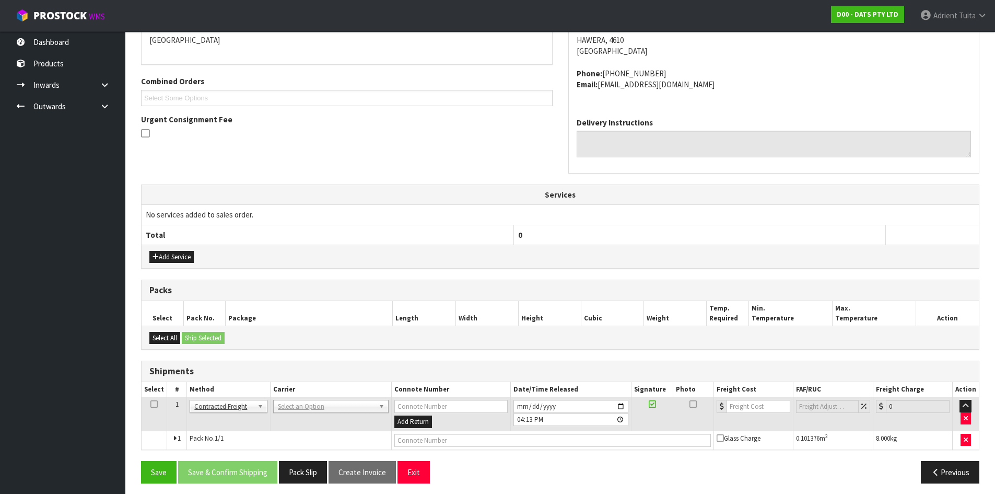
scroll to position [240, 0]
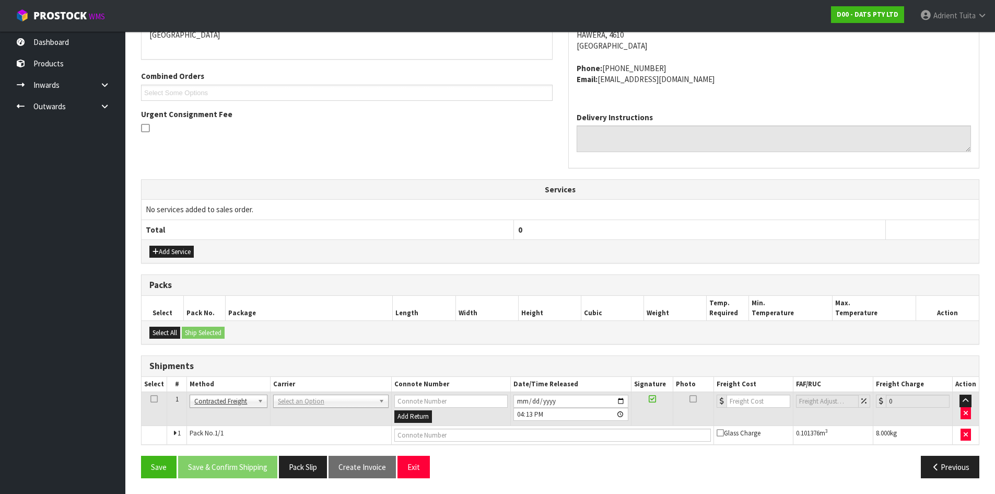
click at [308, 409] on td "ANGEL - ANGEL TRANSPORT CONROY - CONROY REMOVALS DEAEXPAKL - DEADLINE EXPRESS C…" at bounding box center [330, 409] width 121 height 34
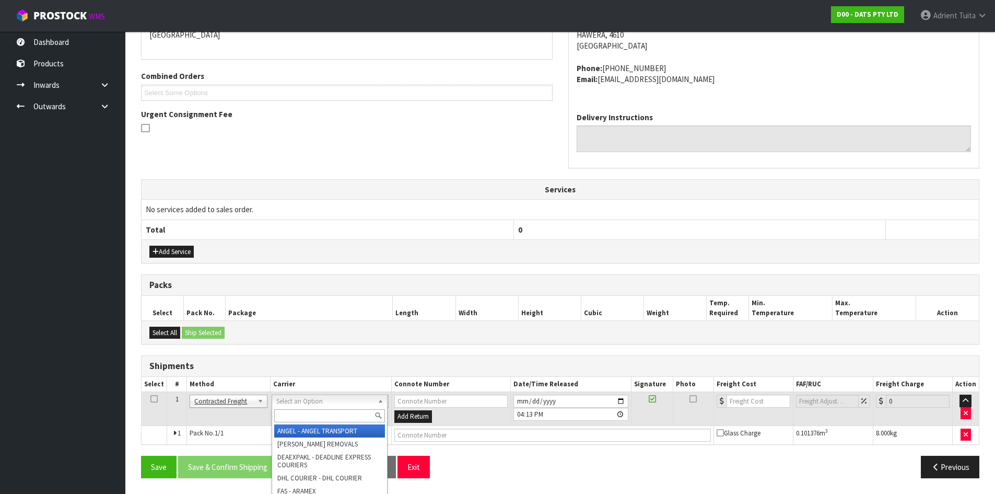
drag, startPoint x: 311, startPoint y: 405, endPoint x: 311, endPoint y: 411, distance: 6.3
click at [311, 411] on input "text" at bounding box center [329, 415] width 111 height 13
type input "NZP"
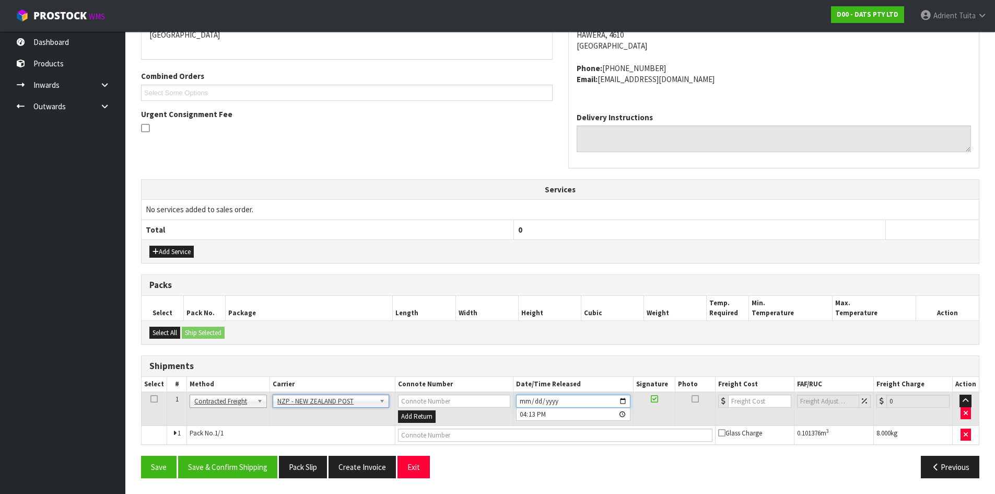
click at [622, 400] on input "2025-08-13" at bounding box center [573, 400] width 114 height 13
type input "2025-08-14"
click at [217, 475] on button "Save & Confirm Shipping" at bounding box center [227, 467] width 99 height 22
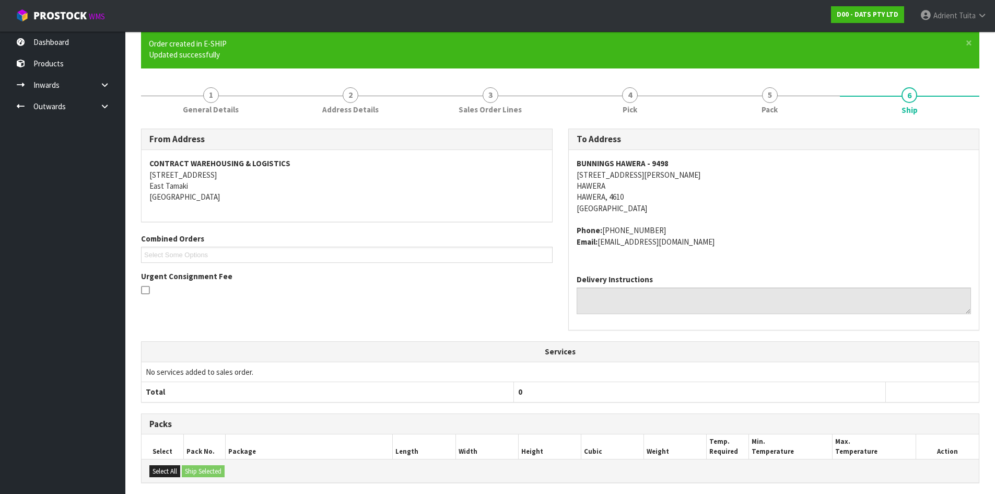
scroll to position [225, 0]
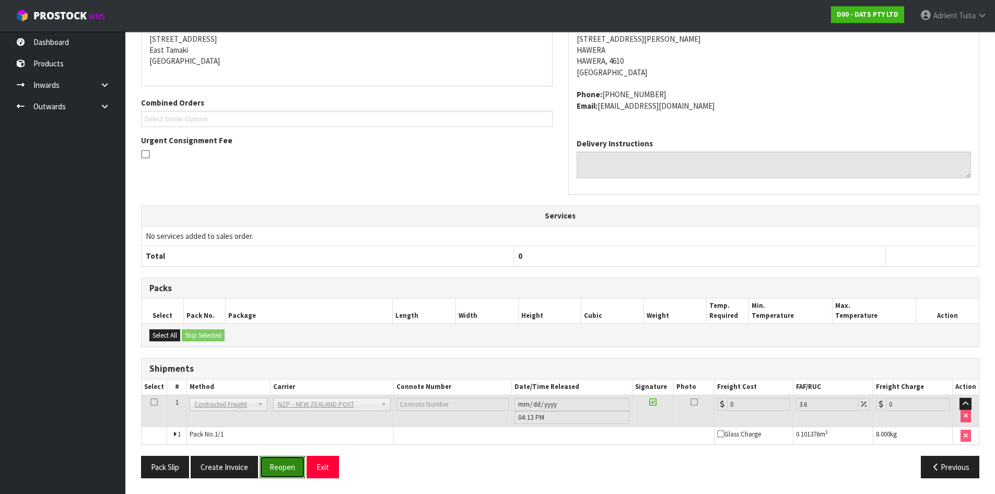
click at [298, 471] on button "Reopen" at bounding box center [282, 467] width 45 height 22
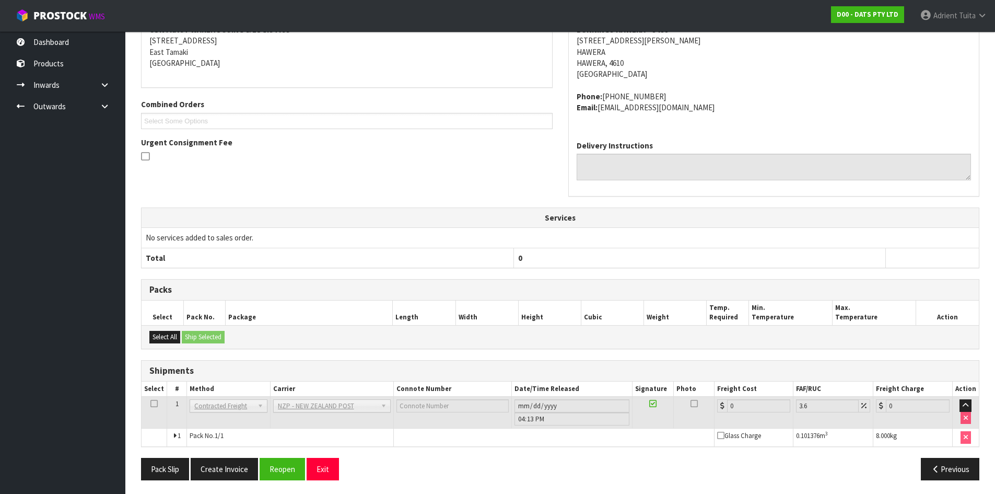
scroll to position [214, 0]
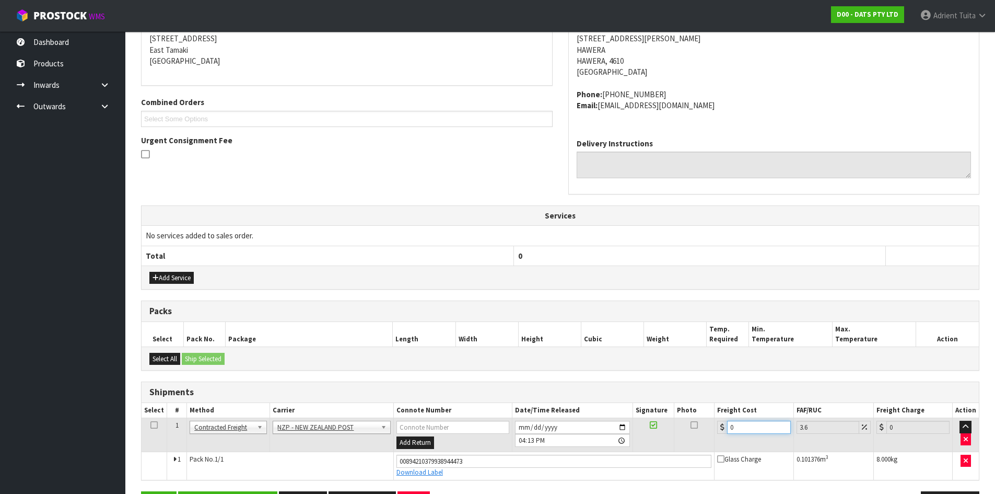
click at [757, 423] on input "0" at bounding box center [758, 427] width 63 height 13
type input "1"
type input "1.04"
type input "17"
type input "17.61"
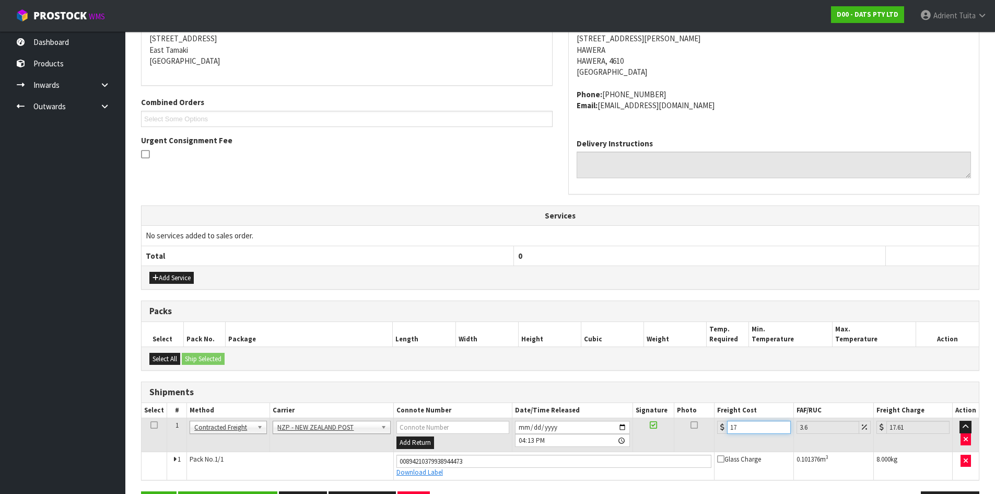
type input "17.3"
type input "17.92"
type input "17.39"
type input "18.02"
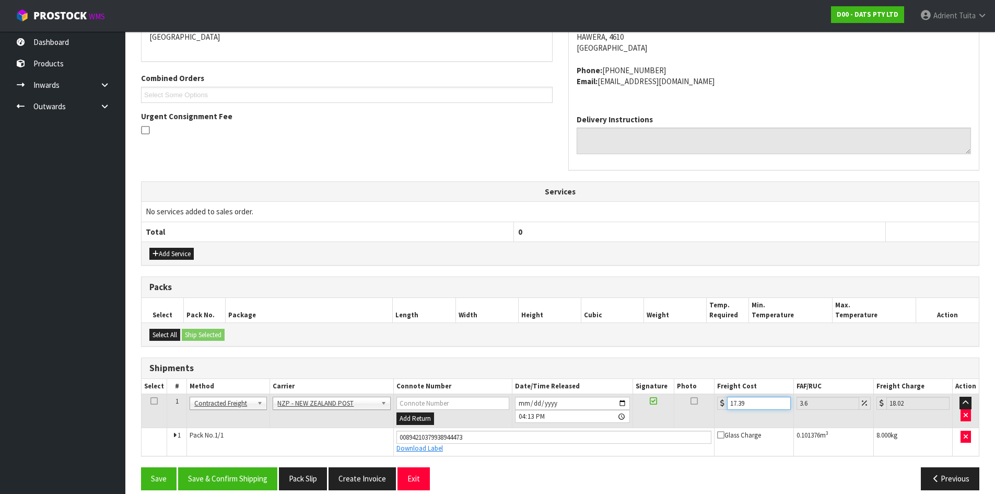
scroll to position [250, 0]
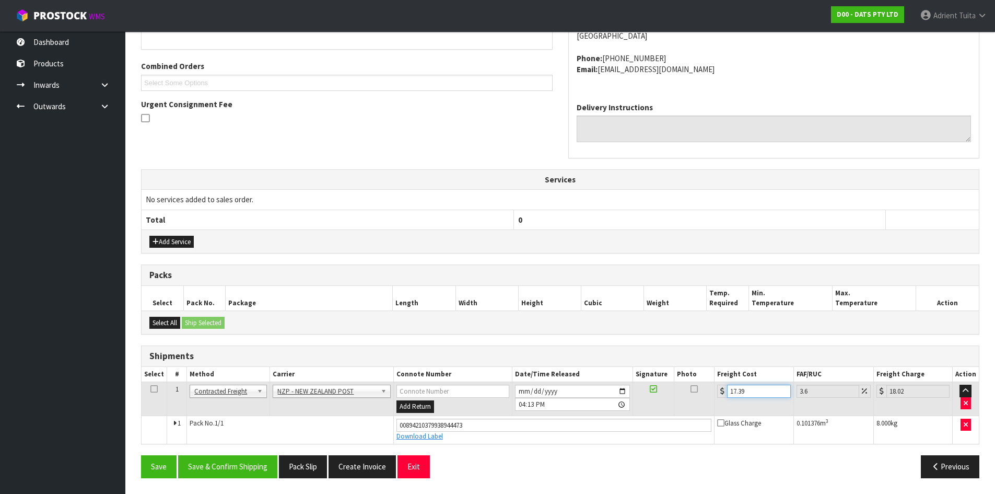
type input "17.39"
drag, startPoint x: 220, startPoint y: 451, endPoint x: 220, endPoint y: 461, distance: 9.4
click at [220, 452] on div "From Address CONTRACT WAREHOUSING & LOGISTICS 17 Allens Road East Tamaki Auckla…" at bounding box center [560, 221] width 838 height 529
click at [222, 461] on button "Save & Confirm Shipping" at bounding box center [227, 466] width 99 height 22
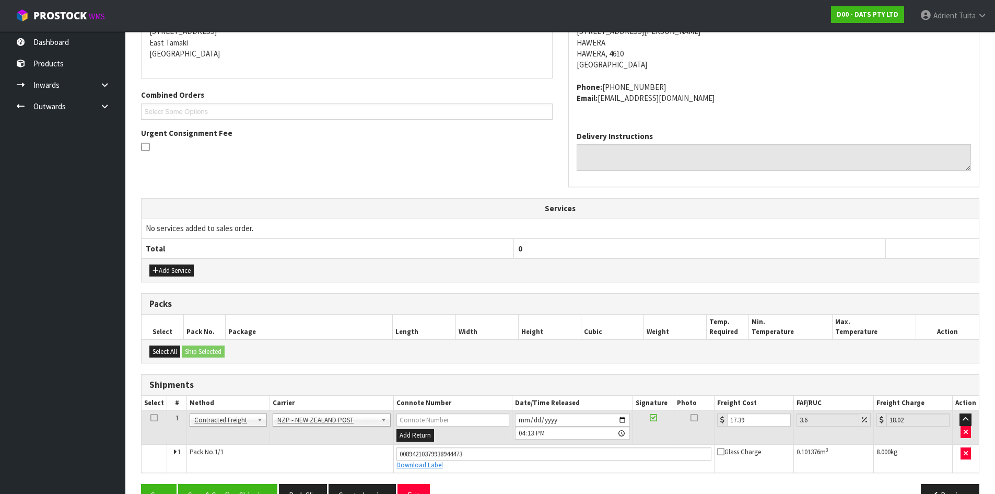
scroll to position [220, 0]
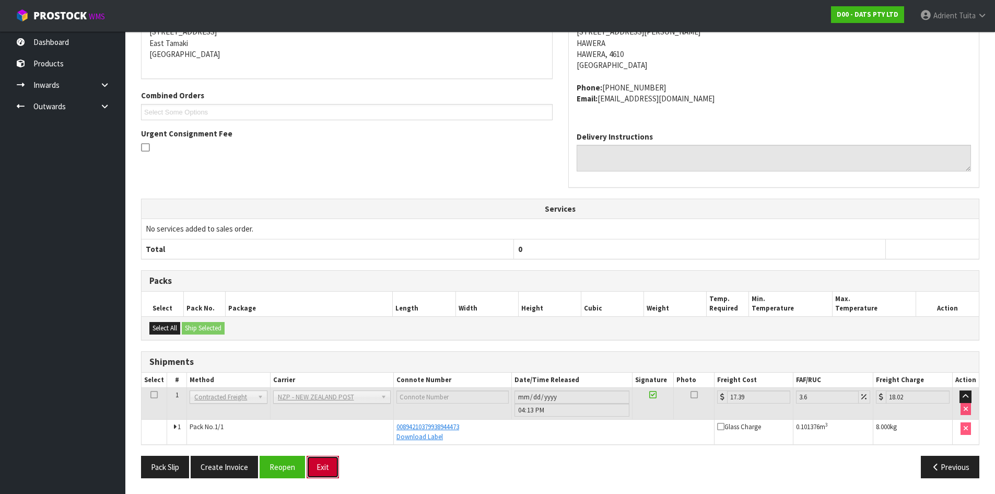
click at [335, 470] on button "Exit" at bounding box center [323, 467] width 32 height 22
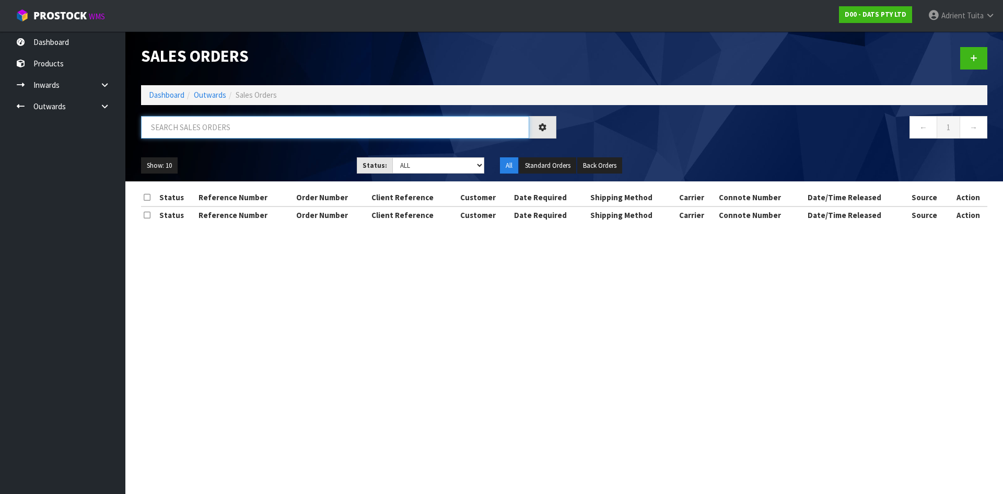
click at [242, 132] on input "text" at bounding box center [335, 127] width 388 height 22
type input "5985"
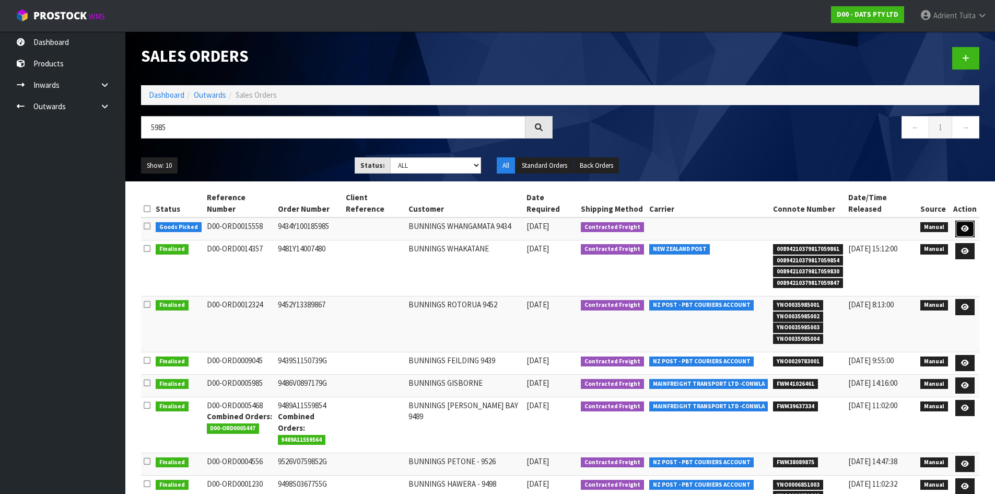
click at [956, 220] on link at bounding box center [964, 228] width 19 height 17
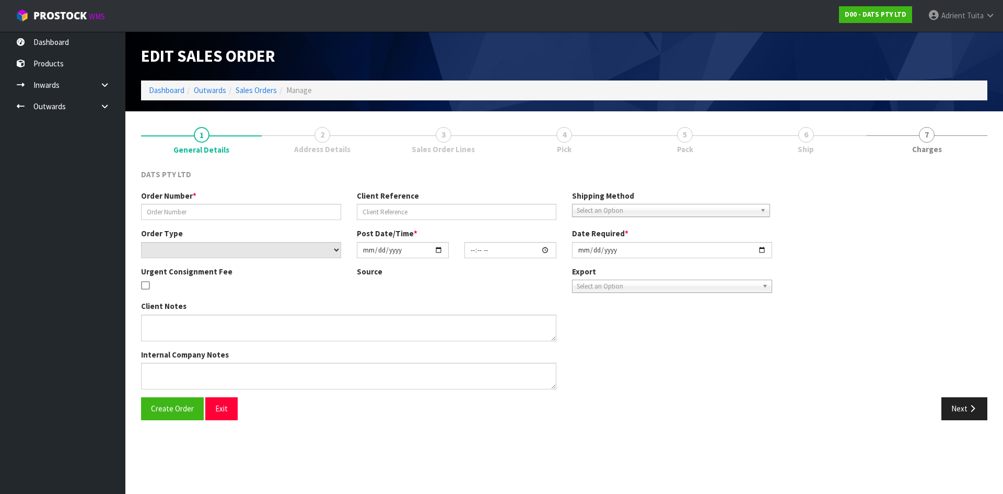
click at [966, 217] on div "Order Number * Client Reference Shipping Method Client Local Pickup Customer Lo…" at bounding box center [564, 293] width 862 height 207
type input "9434Y100185985"
select select "number:0"
type input "2025-08-12"
type input "09:22:00.000"
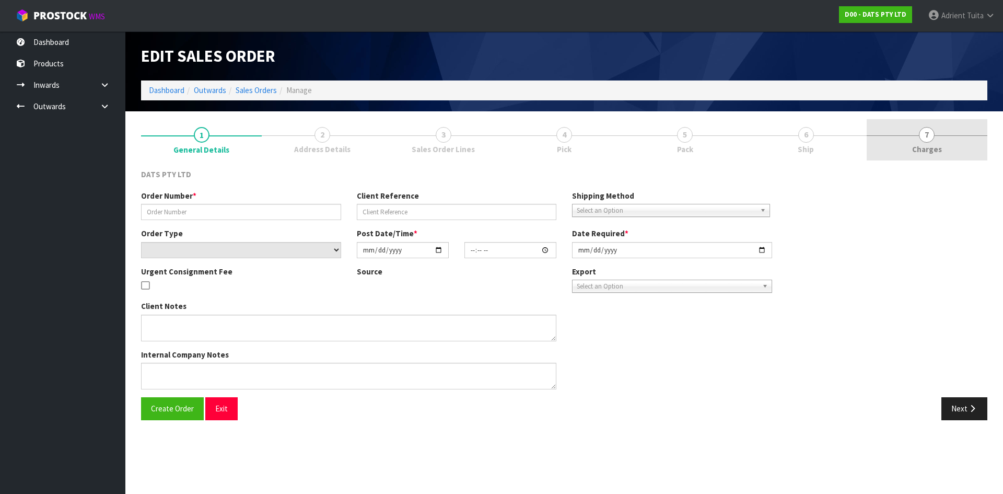
type input "2025-08-12"
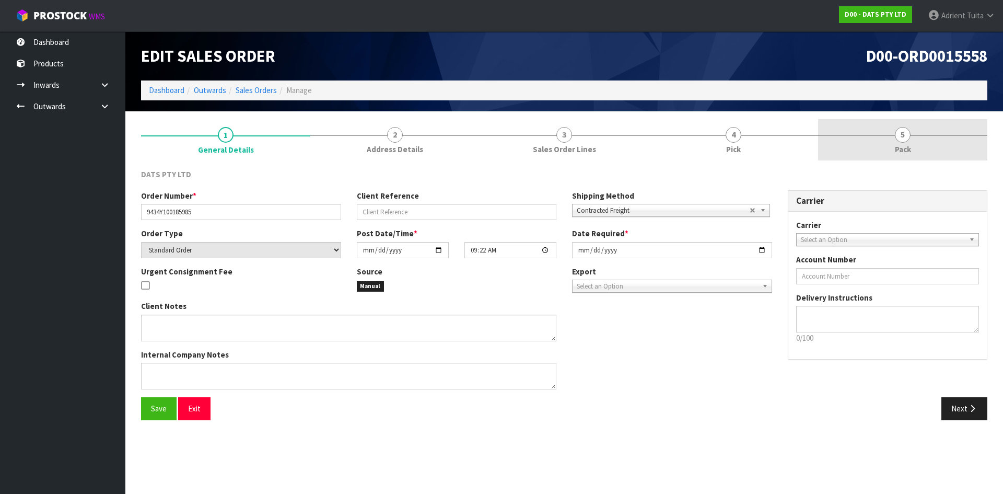
click at [935, 141] on link "5 Pack" at bounding box center [902, 139] width 169 height 41
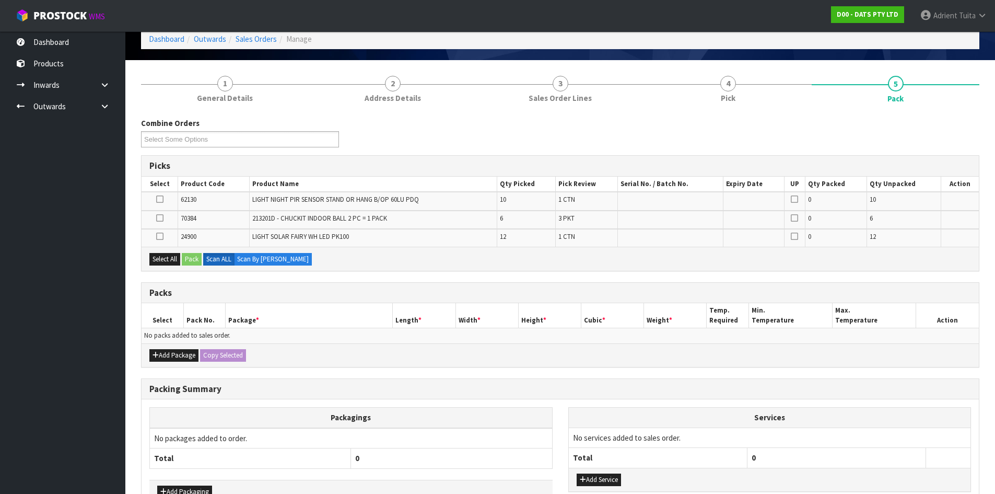
scroll to position [118, 0]
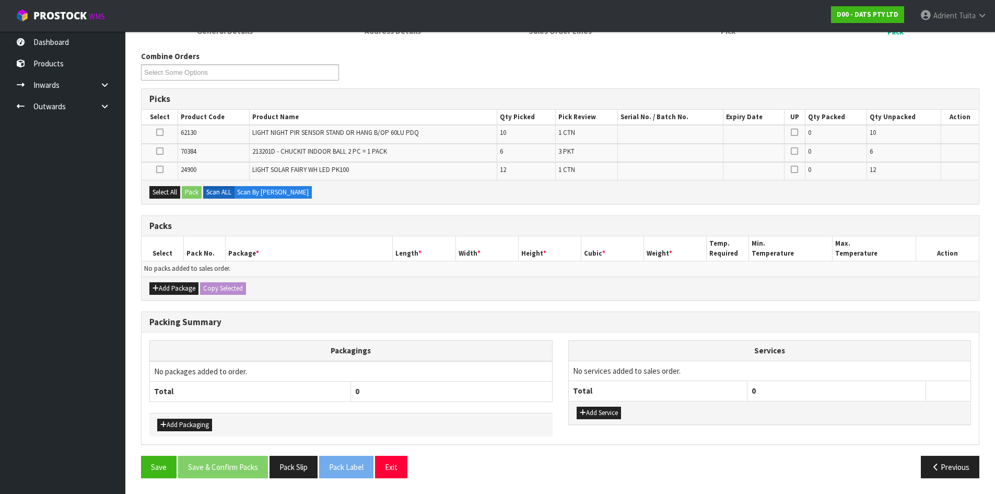
click at [167, 279] on div "Add Package Copy Selected" at bounding box center [560, 288] width 837 height 24
click at [167, 281] on div "Add Package Copy Selected" at bounding box center [560, 288] width 837 height 24
click at [166, 284] on button "Add Package" at bounding box center [173, 288] width 49 height 13
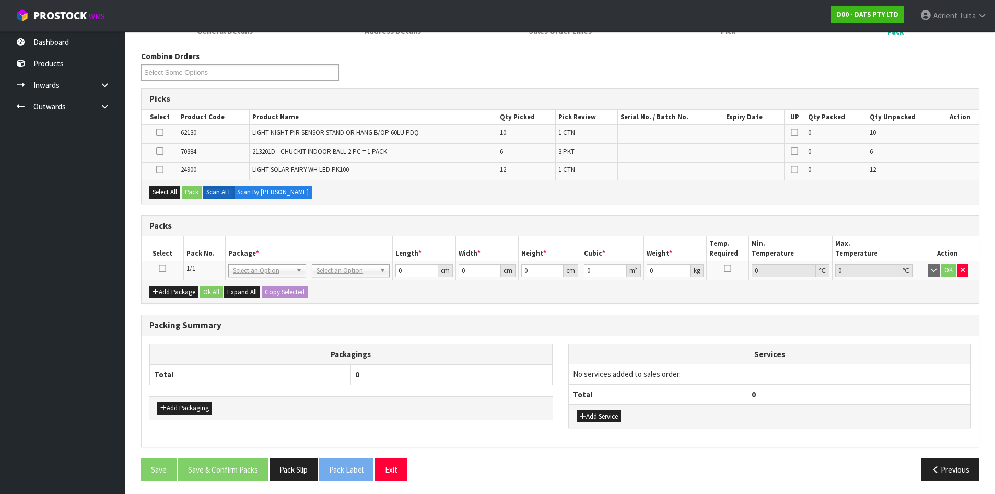
click at [162, 269] on icon at bounding box center [162, 268] width 7 height 1
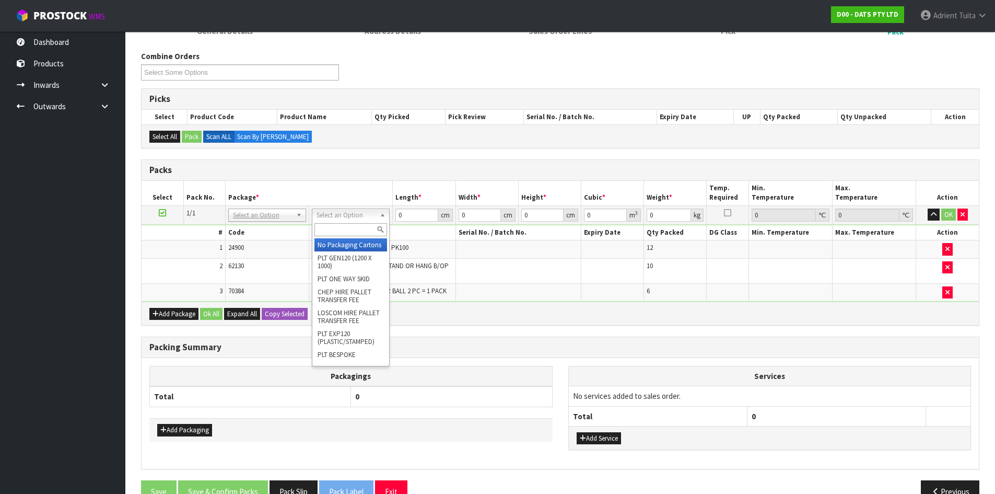
click at [358, 224] on input "text" at bounding box center [350, 229] width 73 height 13
type input "CTN7"
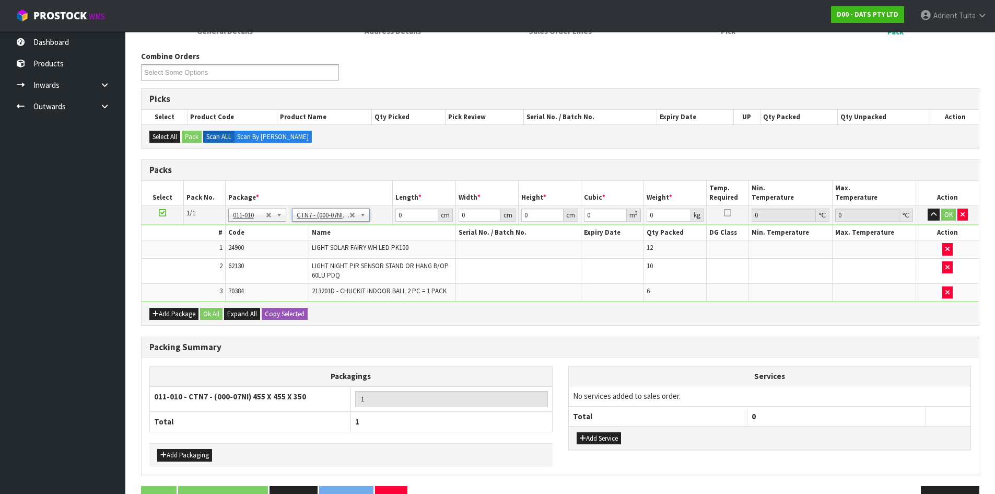
type input "45.5"
type input "35"
type input "0.072459"
type input "5.7"
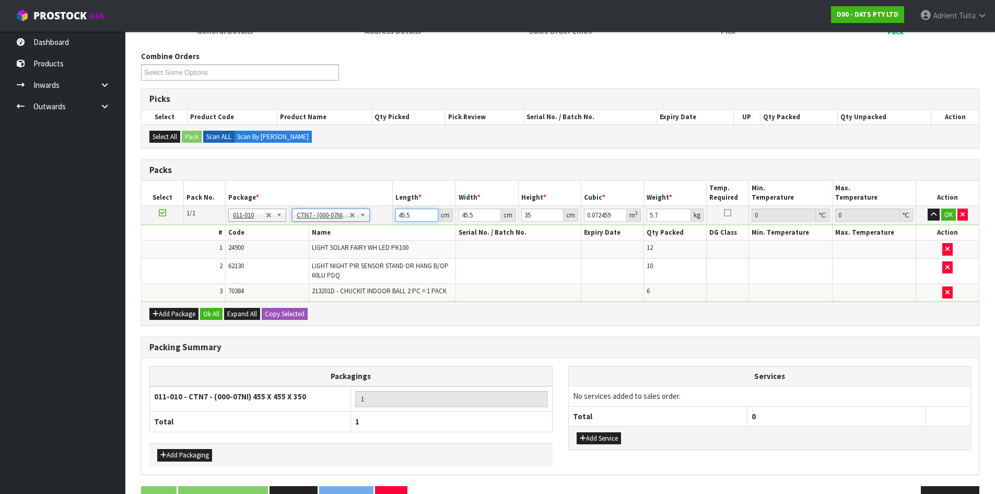
click at [400, 211] on input "45.5" at bounding box center [416, 214] width 42 height 13
type input "4"
type input "0.00637"
type input "47"
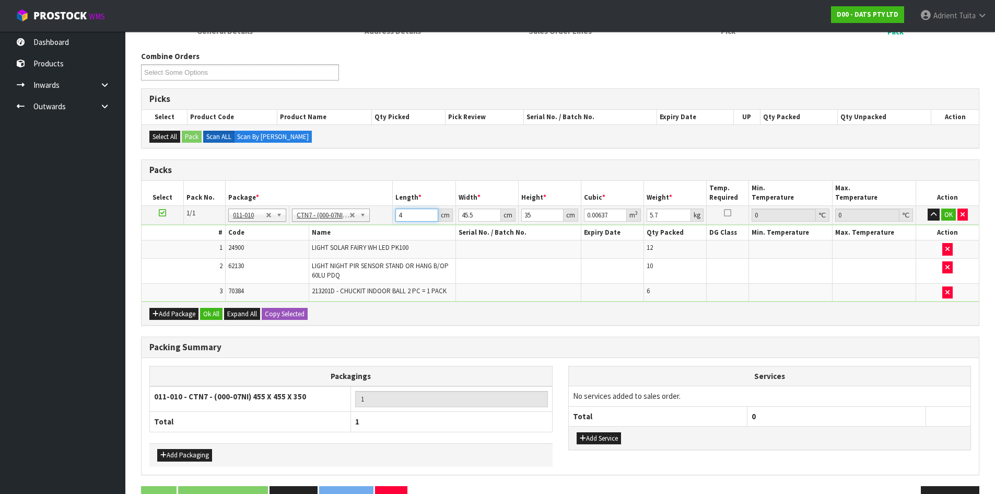
type input "0.074847"
type input "47"
type input "4"
type input "0.00658"
type input "47"
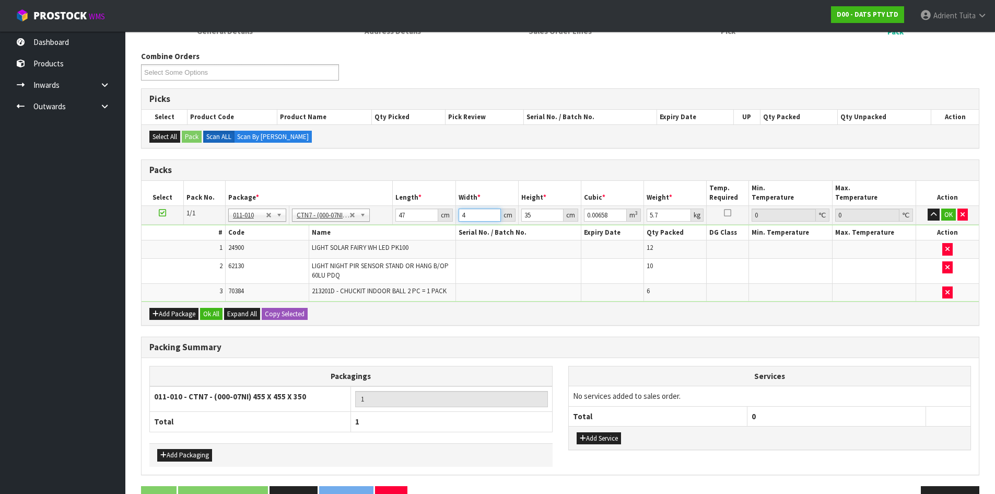
type input "0.077315"
type input "47"
type input "3"
type input "0.006627"
type input "34"
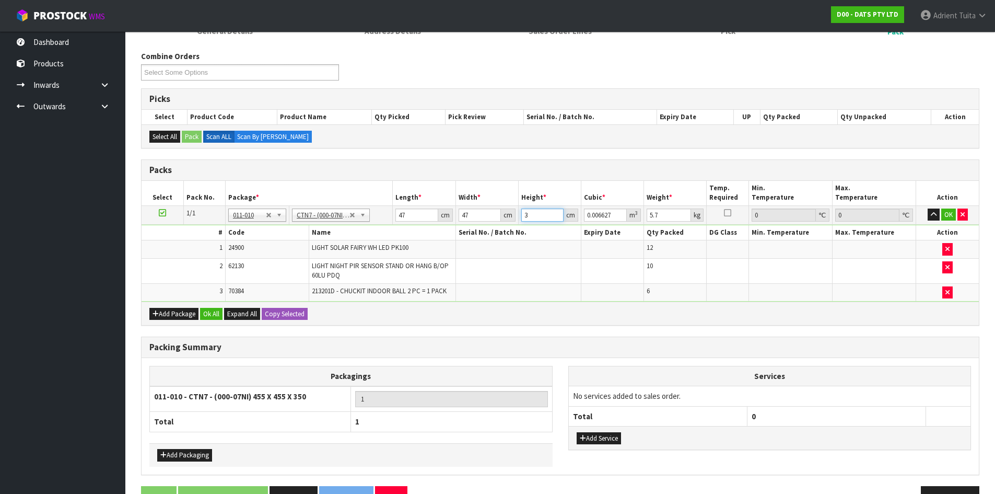
type input "0.075106"
type input "34"
type input "7"
click at [951, 215] on button "OK" at bounding box center [948, 214] width 15 height 13
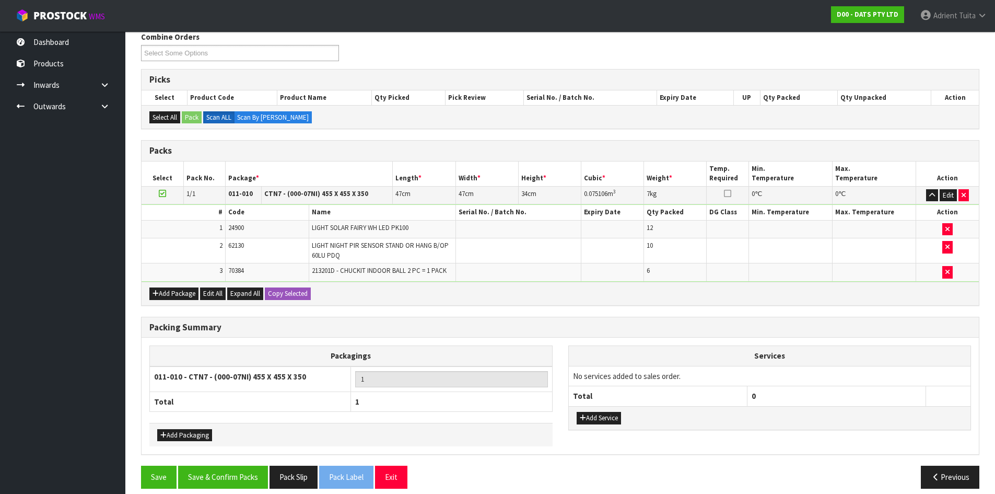
scroll to position [148, 0]
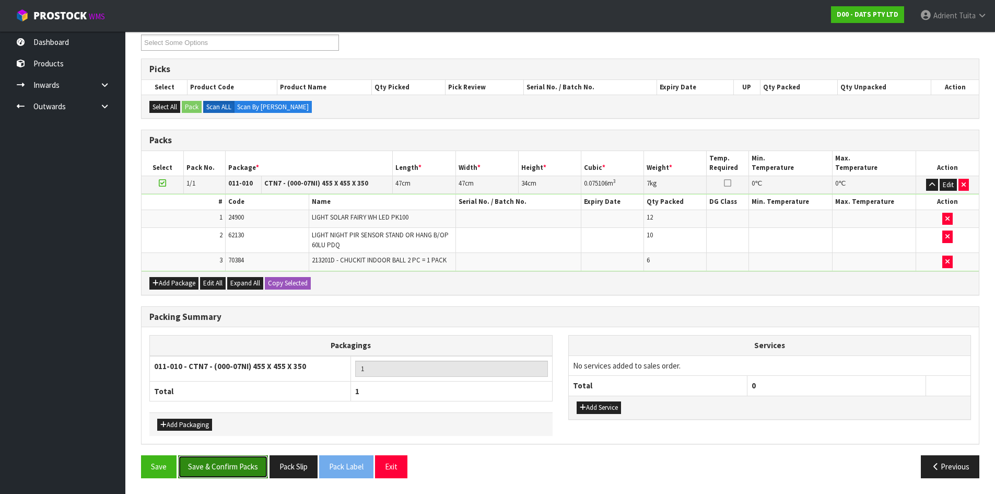
drag, startPoint x: 247, startPoint y: 471, endPoint x: 246, endPoint y: 463, distance: 8.0
click at [247, 472] on button "Save & Confirm Packs" at bounding box center [223, 466] width 90 height 22
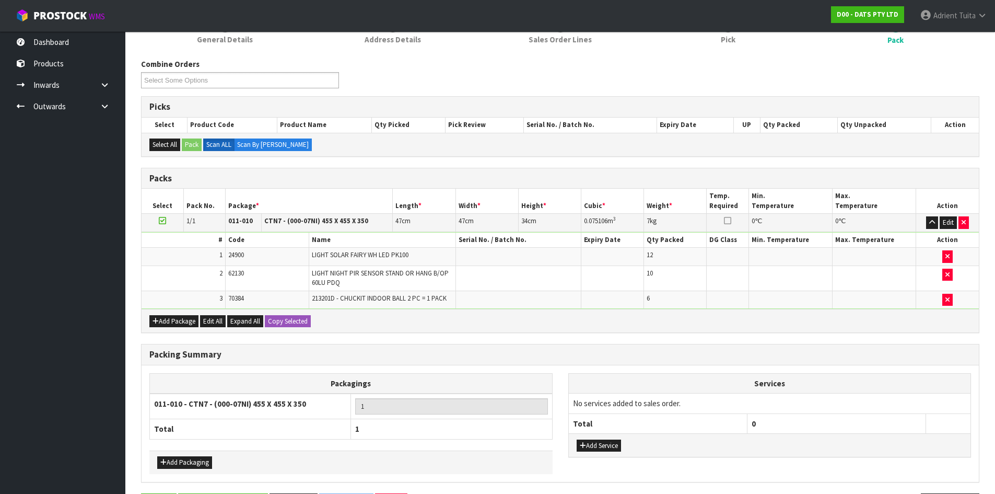
scroll to position [0, 0]
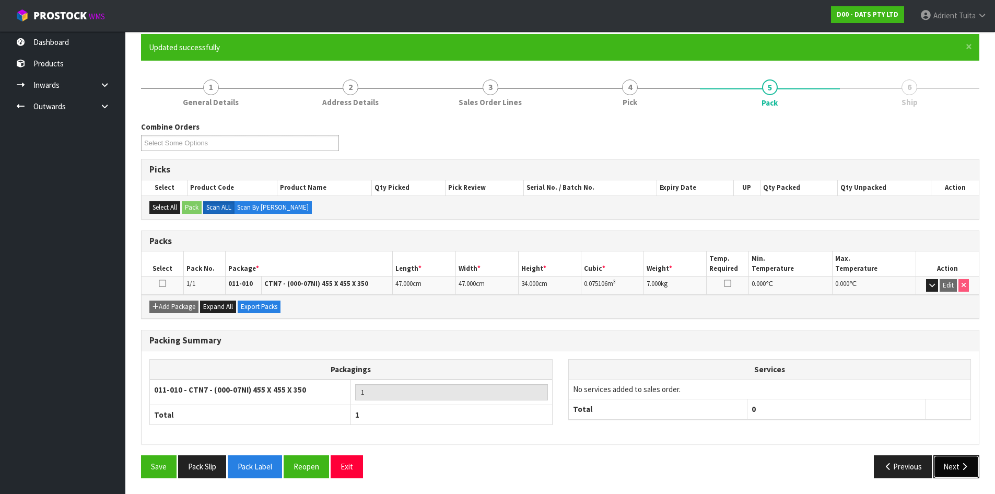
click at [971, 459] on button "Next" at bounding box center [957, 466] width 46 height 22
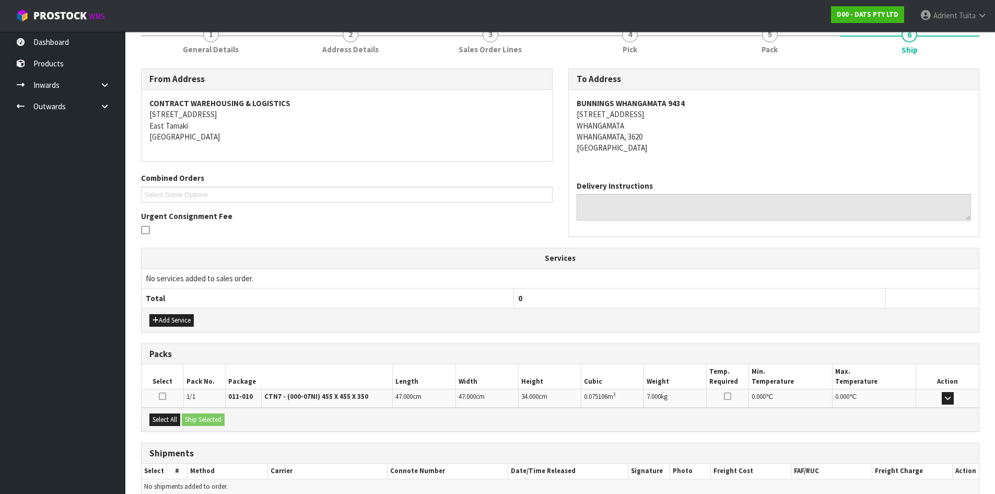
scroll to position [188, 0]
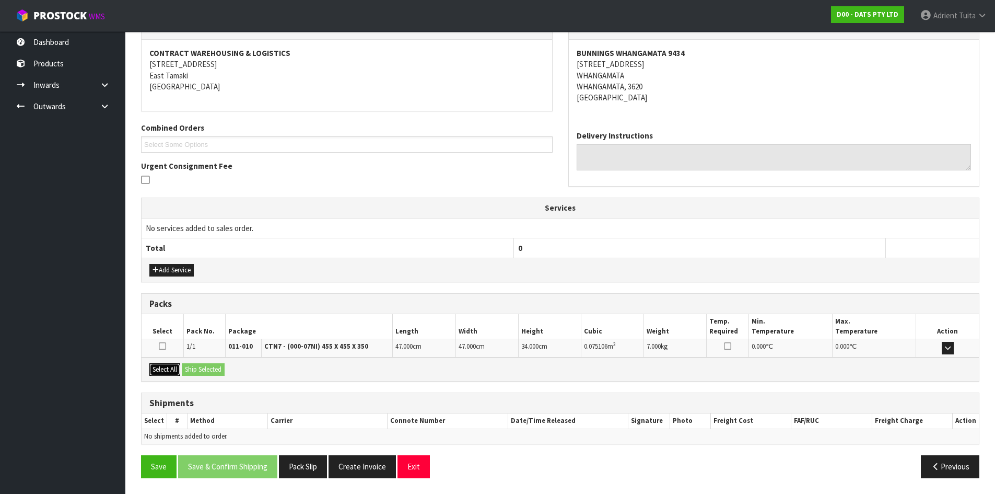
click at [180, 369] on button "Select All" at bounding box center [164, 369] width 31 height 13
click at [193, 369] on button "Ship Selected" at bounding box center [203, 369] width 43 height 13
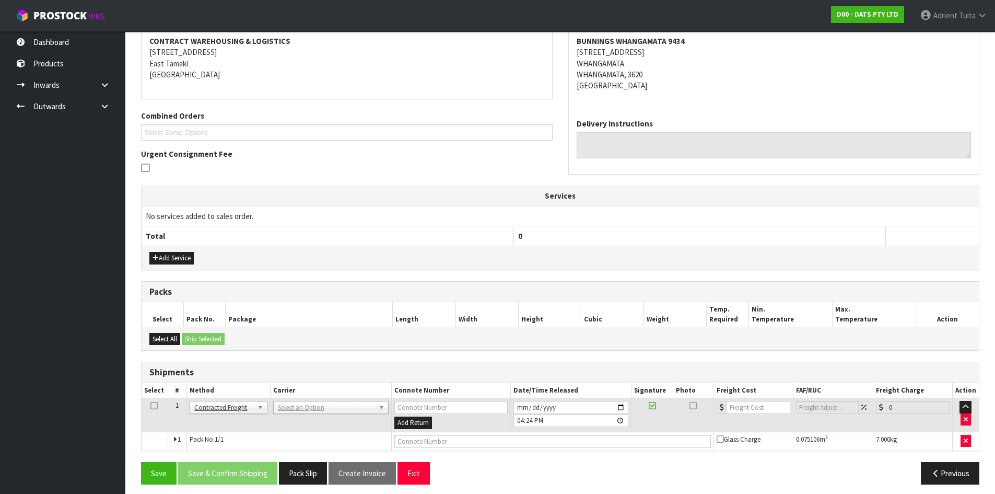
scroll to position [206, 0]
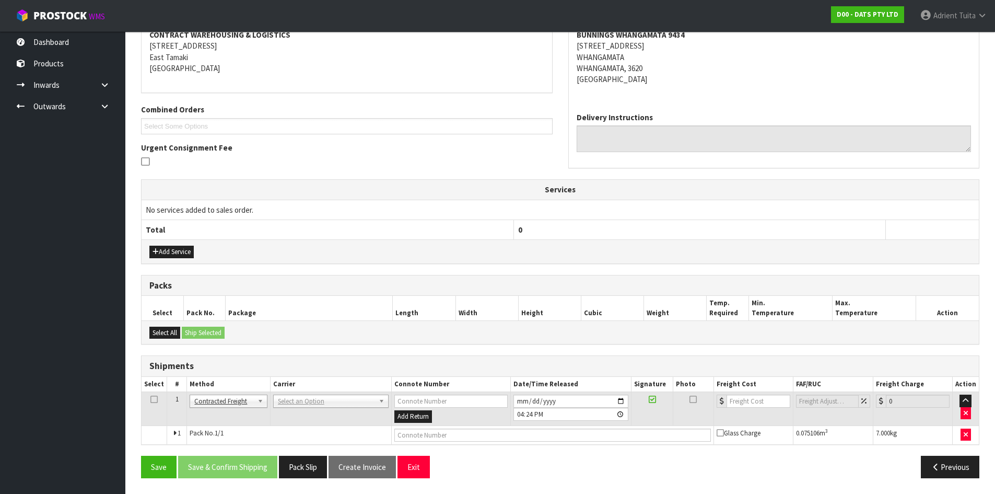
drag, startPoint x: 287, startPoint y: 400, endPoint x: 288, endPoint y: 413, distance: 13.1
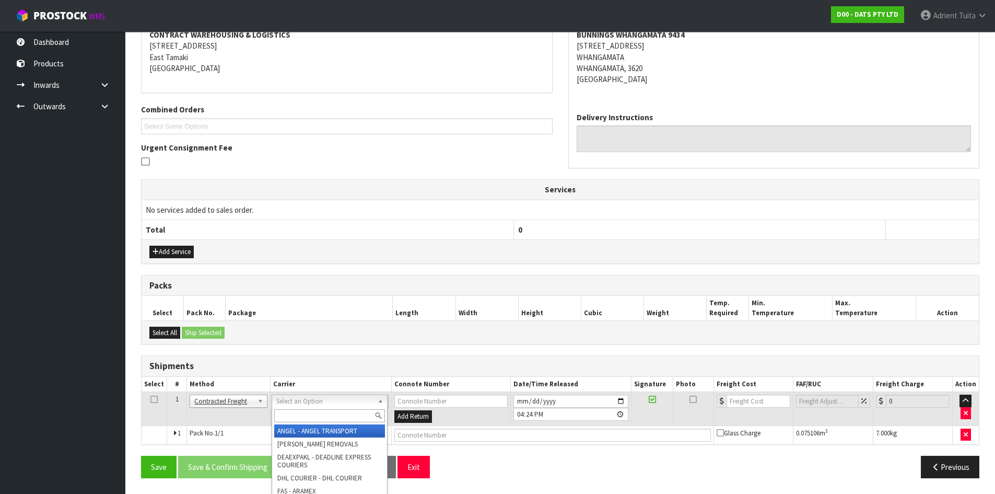
click at [288, 413] on input "text" at bounding box center [329, 415] width 111 height 13
type input "NZP"
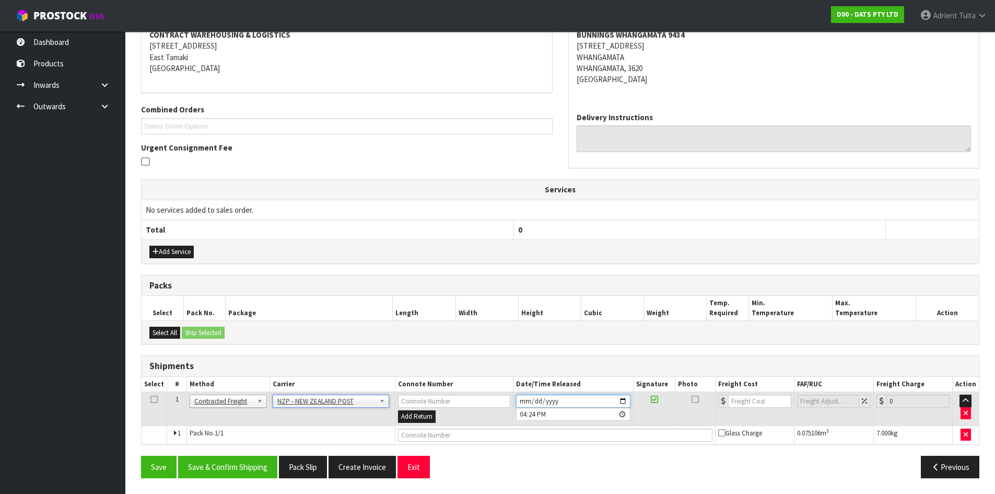
drag, startPoint x: 631, startPoint y: 401, endPoint x: 625, endPoint y: 402, distance: 5.3
click at [626, 402] on input "2025-08-13" at bounding box center [573, 400] width 114 height 13
click at [625, 402] on input "2025-08-13" at bounding box center [573, 400] width 114 height 13
type input "2025-08-14"
click at [228, 464] on button "Save & Confirm Shipping" at bounding box center [227, 467] width 99 height 22
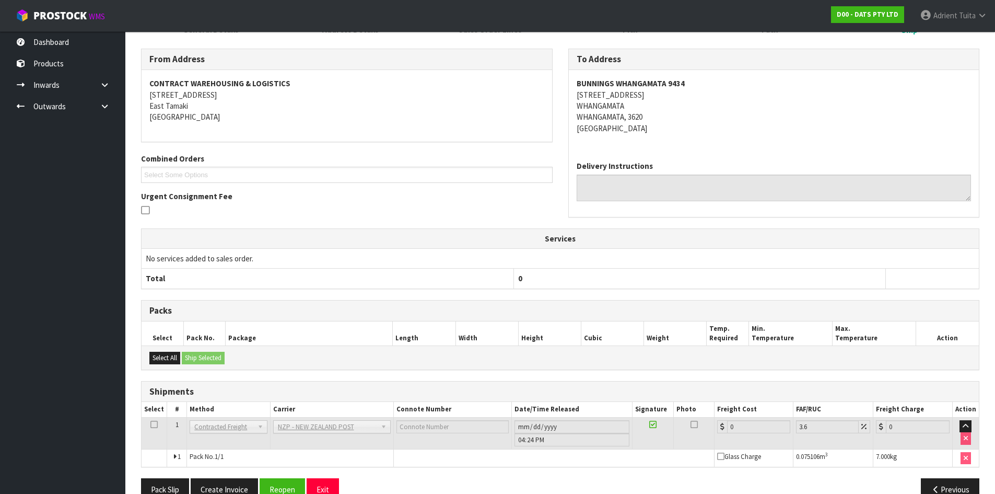
scroll to position [192, 0]
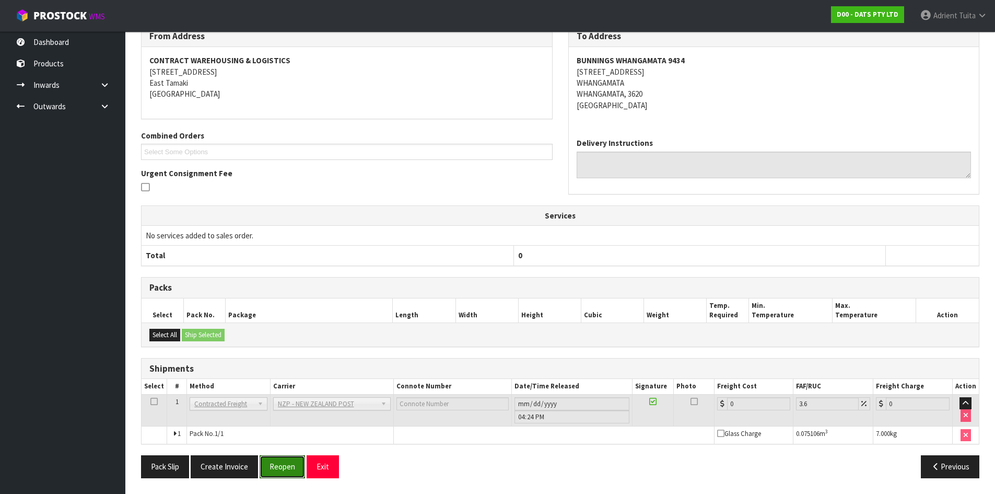
drag, startPoint x: 275, startPoint y: 464, endPoint x: 269, endPoint y: 445, distance: 20.3
click at [275, 464] on button "Reopen" at bounding box center [282, 466] width 45 height 22
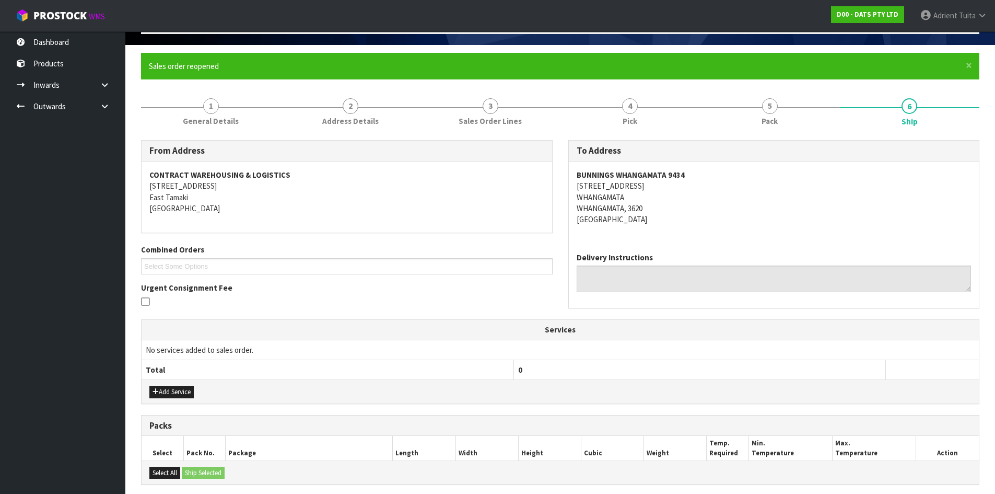
scroll to position [216, 0]
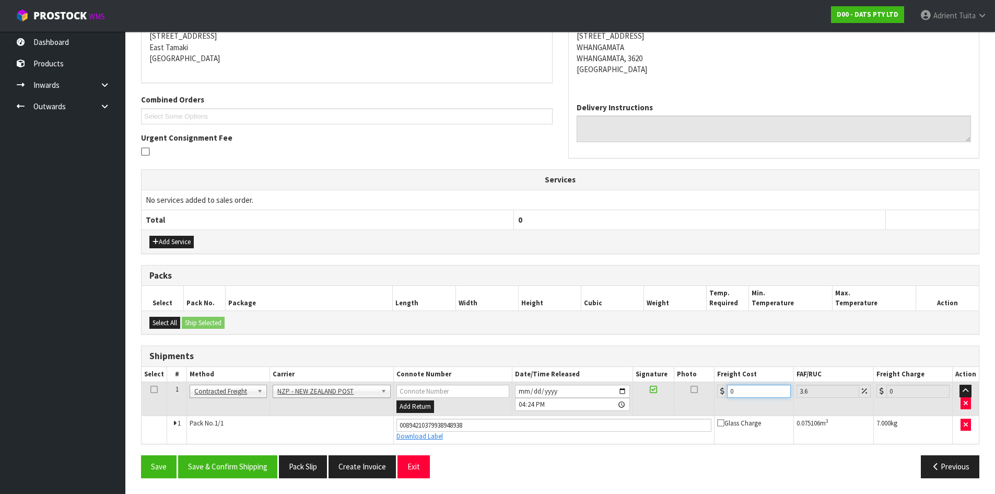
click at [756, 393] on input "0" at bounding box center [758, 390] width 63 height 13
type input "7"
type input "7.25"
type input "7.3"
type input "7.56"
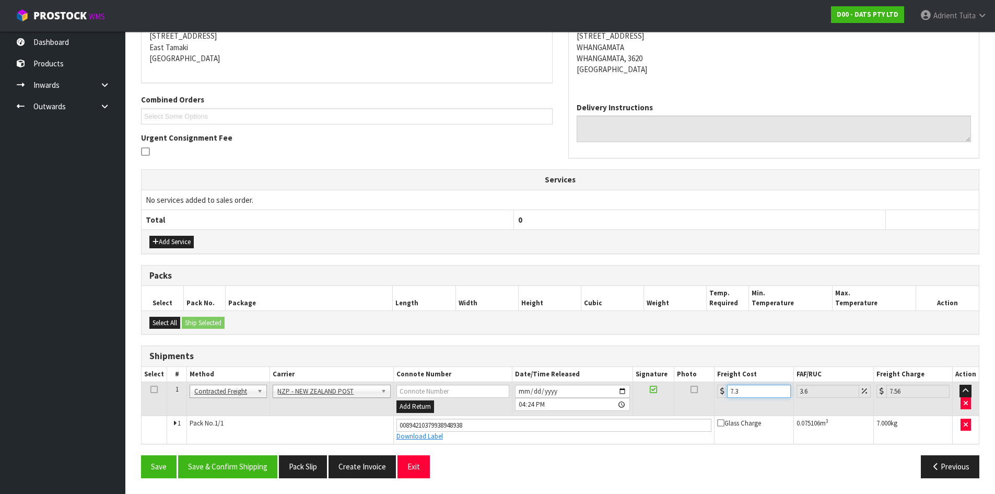
type input "7.31"
type input "7.57"
type input "7.31"
click at [216, 489] on section "× Close Sales order reopened 1 General Details 2 Address Details 3 Sales Order …" at bounding box center [560, 194] width 870 height 599
click at [223, 472] on button "Save & Confirm Shipping" at bounding box center [227, 466] width 99 height 22
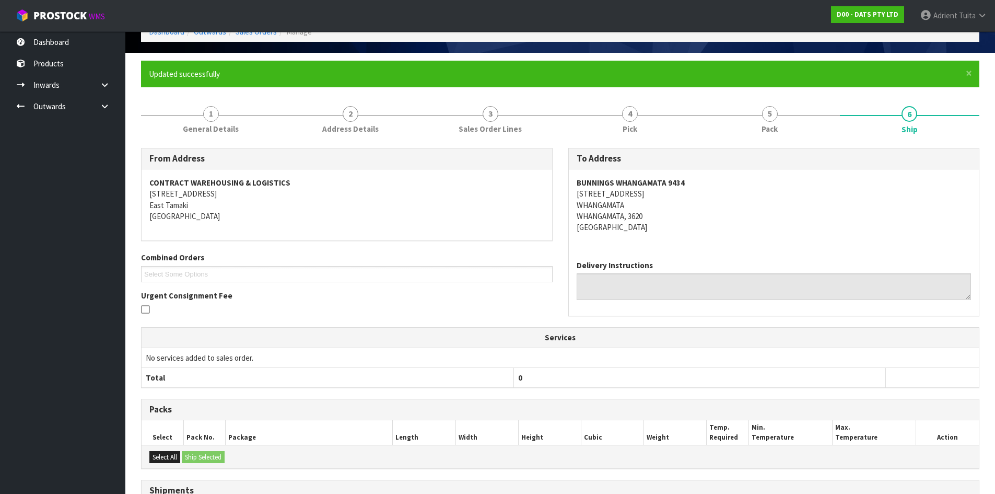
scroll to position [188, 0]
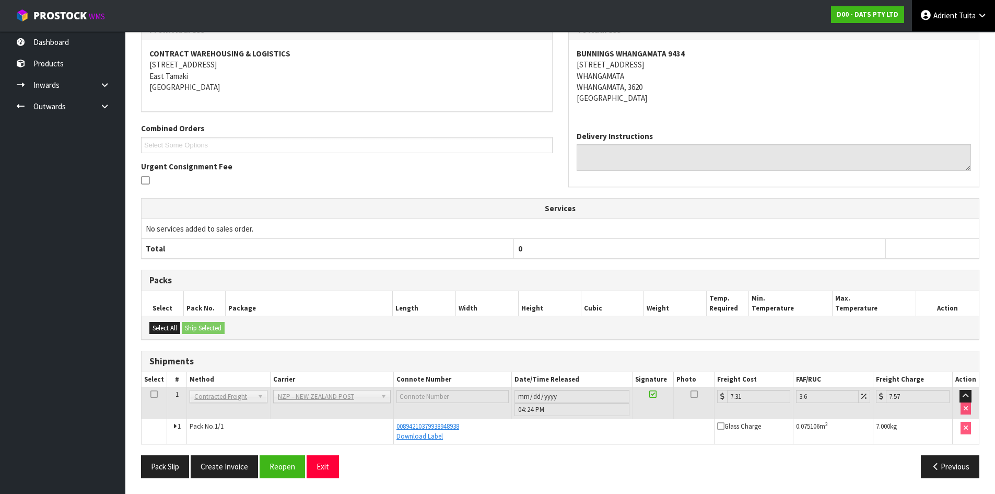
click at [946, 24] on link "Adrient Tuita" at bounding box center [953, 15] width 83 height 31
click at [947, 42] on link "Logout" at bounding box center [953, 41] width 83 height 14
